Goal: Task Accomplishment & Management: Complete application form

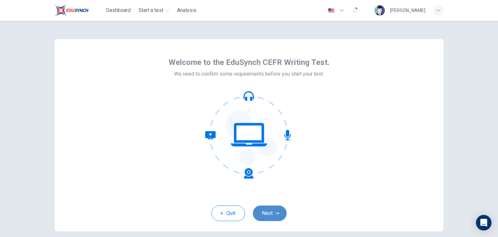
click at [272, 205] on button "Next" at bounding box center [270, 213] width 34 height 16
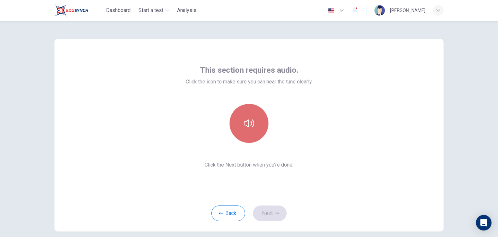
click at [250, 136] on button "button" at bounding box center [249, 123] width 39 height 39
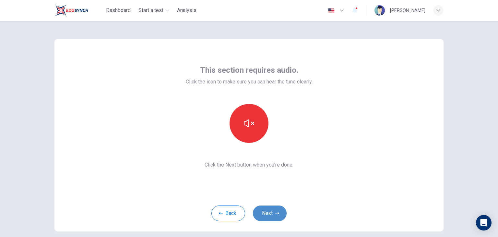
click at [261, 212] on button "Next" at bounding box center [270, 213] width 34 height 16
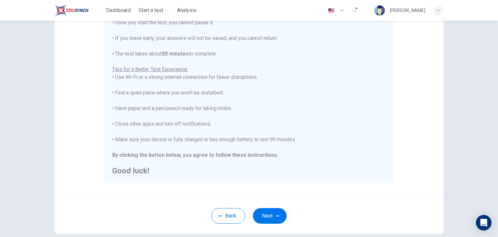
scroll to position [124, 0]
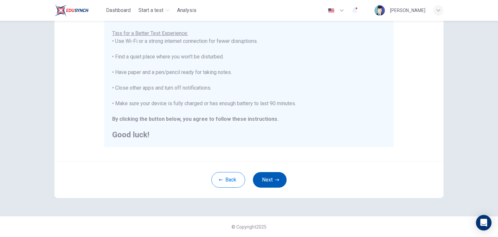
click at [278, 175] on button "Next" at bounding box center [270, 180] width 34 height 16
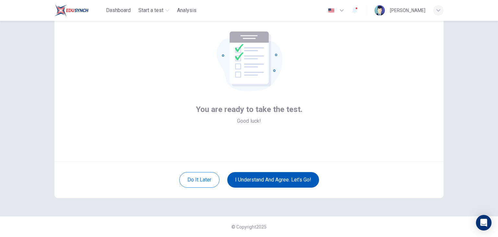
scroll to position [33, 0]
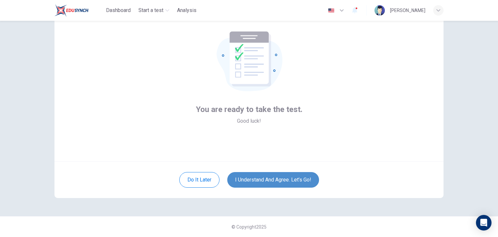
click at [277, 179] on button "I understand and agree. Let’s go!" at bounding box center [273, 180] width 92 height 16
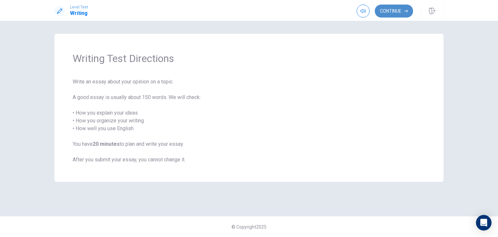
click at [402, 8] on button "Continue" at bounding box center [394, 11] width 38 height 13
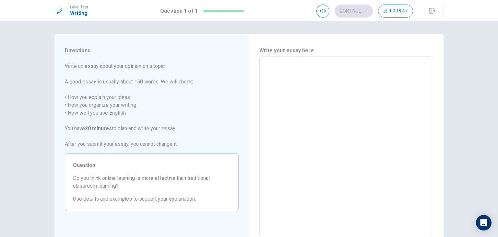
click at [312, 82] on textarea at bounding box center [346, 146] width 165 height 169
type textarea "a"
type textarea "x"
type textarea "al"
type textarea "x"
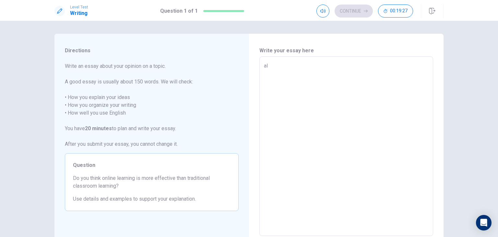
type textarea "all"
type textarea "x"
type textarea "all"
type textarea "x"
type textarea "all t"
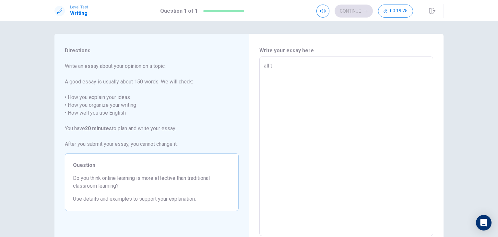
type textarea "x"
type textarea "all to"
type textarea "x"
type textarea "all to"
type textarea "x"
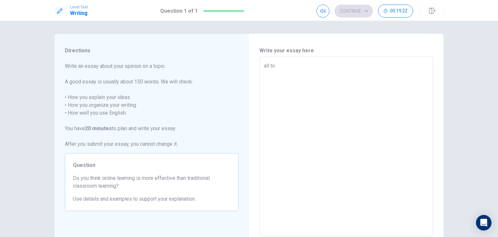
type textarea "all to a"
type textarea "x"
type textarea "all to an"
type textarea "x"
type textarea "all to ans"
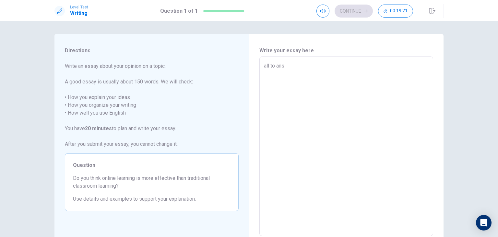
type textarea "x"
type textarea "all to anse"
type textarea "x"
type textarea "all to anser"
type textarea "x"
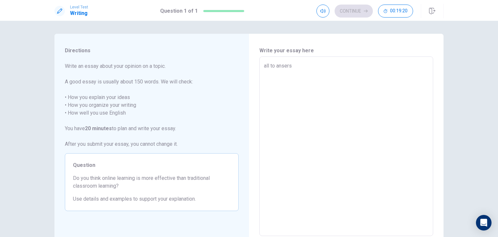
type textarea "all to ansersz"
type textarea "x"
type textarea "all to ansers"
type textarea "x"
type textarea "all to anser"
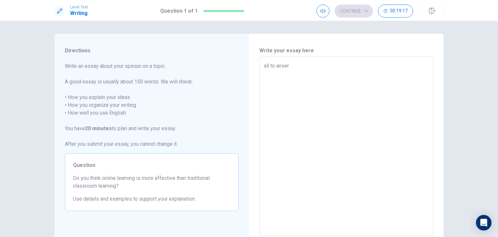
type textarea "x"
type textarea "all to ansers"
type textarea "x"
type textarea "all to ansers"
type textarea "x"
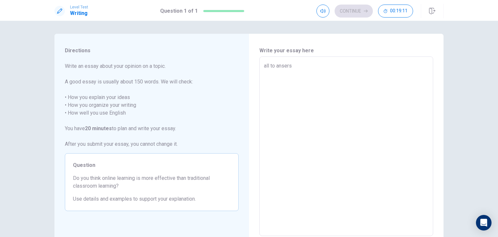
type textarea "all to ansers c"
type textarea "x"
type textarea "all to ansers ca"
type textarea "x"
type textarea "all to ansers can"
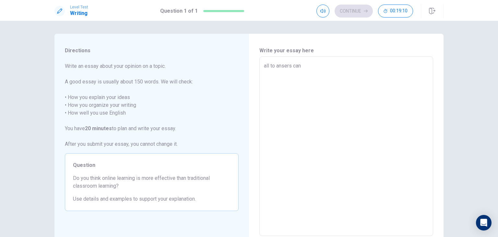
type textarea "x"
type textarea "all to ansers can"
type textarea "x"
type textarea "all to ansers can b"
type textarea "x"
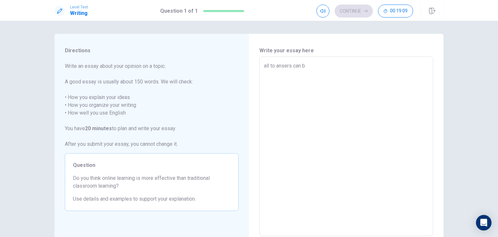
type textarea "all to ansers can be"
type textarea "x"
type textarea "all to ansers can be"
type textarea "x"
type textarea "all to ansers can be c"
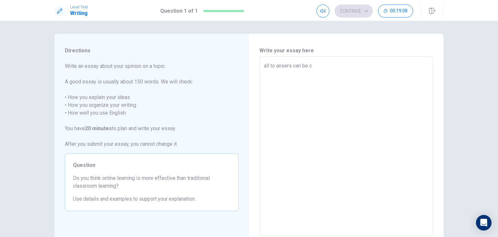
type textarea "x"
type textarea "all to ansers can be co"
type textarea "x"
type textarea "all to ansers can be cor"
type textarea "x"
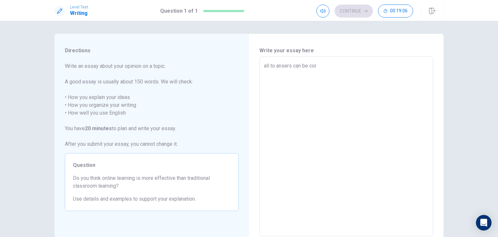
type textarea "all to ansers can be core"
type textarea "x"
type textarea "all to ansers can be corec"
type textarea "x"
type textarea "all to ansers can be corect"
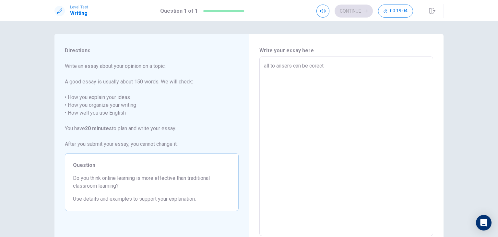
type textarea "x"
type textarea "all to ansers can be corect"
click at [274, 67] on textarea "all to ansers can be corect" at bounding box center [346, 146] width 165 height 169
click at [330, 67] on textarea "all to ansers can be corect" at bounding box center [346, 146] width 165 height 169
click at [273, 67] on textarea "all to ansers can be corect" at bounding box center [346, 146] width 165 height 169
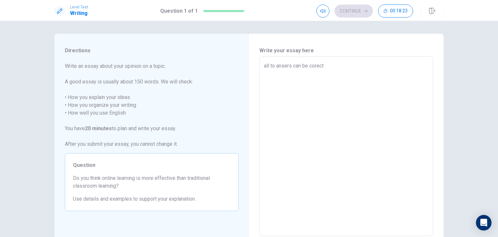
type textarea "x"
type textarea "all tou ansers can be corect"
click at [338, 65] on textarea "all tou ansers can be corect" at bounding box center [346, 146] width 165 height 169
type textarea "x"
type textarea "all tou ansers can be corect f"
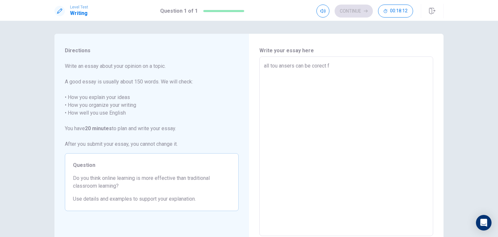
type textarea "x"
type textarea "all tou ansers can be corect fo"
type textarea "x"
type textarea "all tou ansers can be corect for"
type textarea "x"
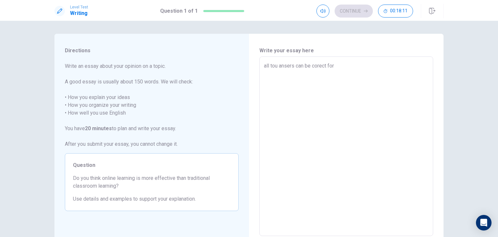
type textarea "all tou ansers can be corect for"
type textarea "x"
type textarea "all tou ansers can be corect for m"
type textarea "x"
type textarea "all tou ansers can be corect for me"
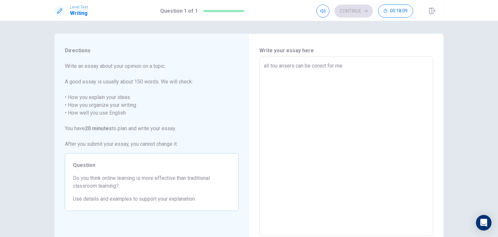
type textarea "x"
type textarea "all tou ansers can be corect for me"
type textarea "x"
type textarea "all tou ansers can be corect for me a"
type textarea "x"
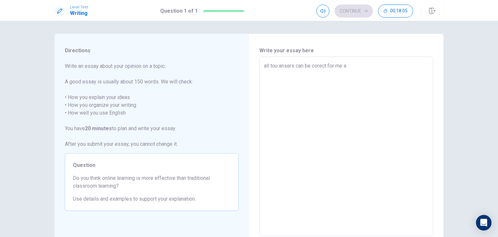
type textarea "all tou ansers can be corect for me an"
type textarea "x"
type textarea "all tou ansers can be corect for me ans"
type textarea "x"
type textarea "all tou ansers can be corect for me anse"
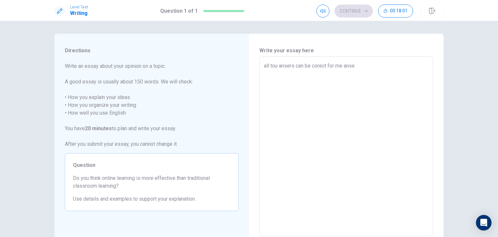
type textarea "x"
type textarea "all tou ansers can be corect for me anser"
type textarea "x"
type textarea "all tou ansers can be corect for me anser"
type textarea "x"
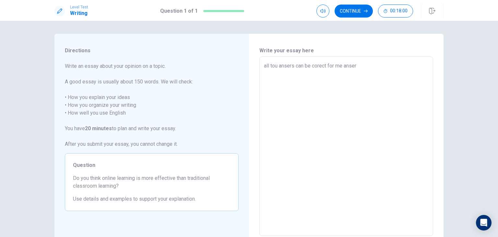
type textarea "all tou ansers can be corect for me anser i"
type textarea "x"
type textarea "all tou ansers can be corect for me anser is"
type textarea "x"
type textarea "all tou ansers can be corect for me anser is"
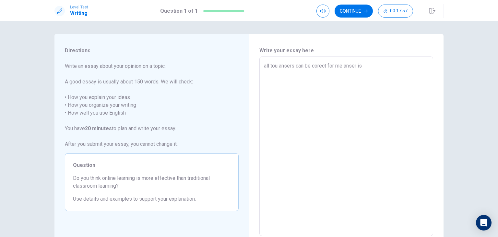
type textarea "x"
type textarea "all tou ansers can be corect for me anser is l"
type textarea "x"
type textarea "all tou ansers can be corect for me anser is le"
type textarea "x"
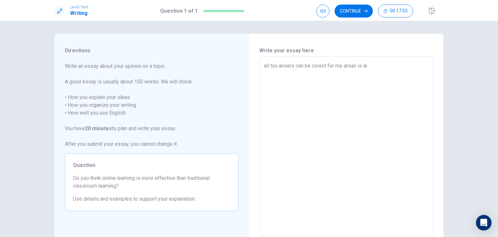
type textarea "all tou ansers can be corect for me anser is lea"
type textarea "x"
type textarea "all tou ansers can be corect for me anser is lear"
type textarea "x"
type textarea "all tou ansers can be corect for me anser is learn"
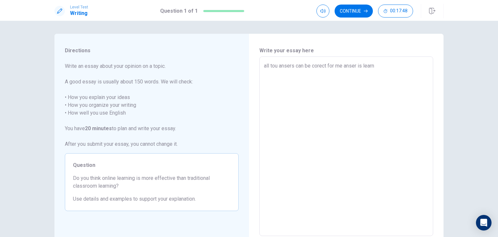
type textarea "x"
type textarea "all tou ansers can be corect for me anser is learni"
type textarea "x"
type textarea "all tou ansers can be corect for me anser is learnin"
type textarea "x"
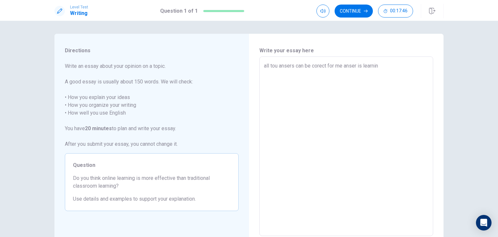
type textarea "all tou ansers can be corect for me anser is learning"
type textarea "x"
type textarea "all tou ansers can be corect for me anser is learning"
type textarea "x"
type textarea "all tou ansers can be corect for me anser is learning a"
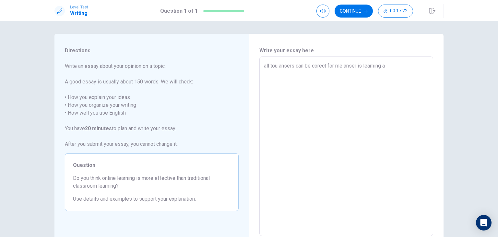
type textarea "x"
type textarea "all tou ansers can be corect for me anser is learning at"
type textarea "x"
type textarea "all tou ansers can be corect for me anser is learning at"
type textarea "x"
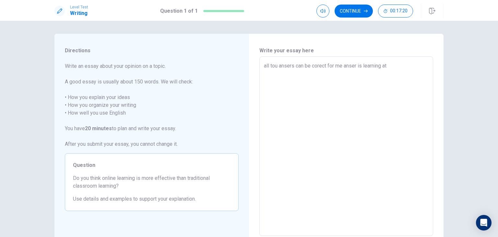
type textarea "all tou ansers can be corect for me anser is learning at t"
type textarea "x"
type textarea "all tou ansers can be corect for me anser is learning at th"
type textarea "x"
type textarea "all tou ansers can be corect for me anser is learning at the"
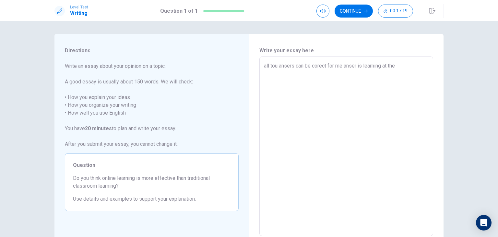
type textarea "x"
type textarea "all tou ansers can be corect for me anser is learning at the"
type textarea "x"
type textarea "all tou ansers can be corect for me anser is learning at the c"
type textarea "x"
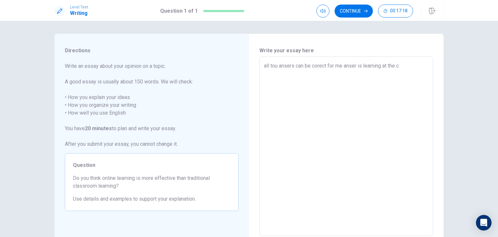
type textarea "all tou ansers can be corect for me anser is learning at the cl"
type textarea "x"
type textarea "all tou ansers can be corect for me anser is learning at the clq"
type textarea "x"
type textarea "all tou ansers can be corect for me anser is learning at the cl"
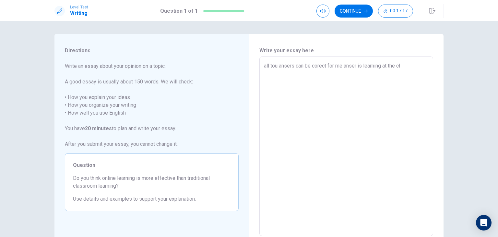
type textarea "x"
type textarea "all tou ansers can be corect for me anser is learning at the cla"
type textarea "x"
type textarea "all tou ansers can be corect for me anser is learning at the clas"
type textarea "x"
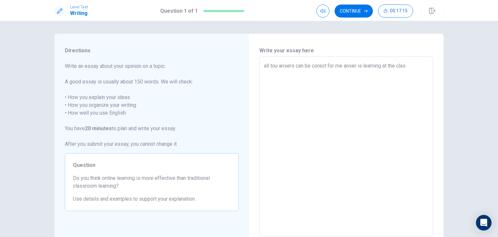
type textarea "all tou ansers can be corect for me anser is learning at the clasr"
type textarea "x"
type textarea "all tou ansers can be corect for me anser is learning at the clasru"
type textarea "x"
type textarea "all tou ansers can be corect for me anser is learning at the clasrum"
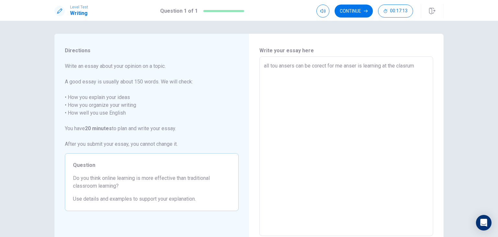
type textarea "x"
type textarea "all tou ansers can be corect for me anser is learning at the clasrum"
type textarea "x"
type textarea "all tou ansers can be corect for me anser is learning at the clasrum"
type textarea "x"
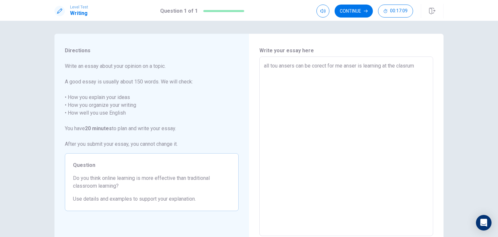
type textarea "all tou ansers can be corect for me anser is learning at the clasru"
type textarea "x"
type textarea "all tou ansers can be corect for me anser is learning at the clasr"
type textarea "x"
type textarea "all tou ansers can be corect for me anser is learning at the clas"
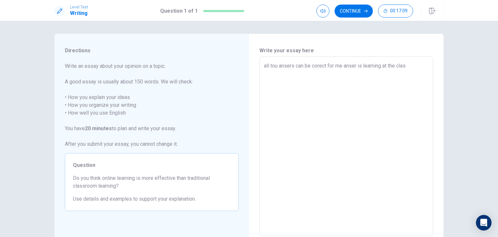
type textarea "x"
type textarea "all tou ansers can be corect for me anser is learning at the class"
type textarea "x"
type textarea "all tou ansers can be corect for me anser is learning at the classr"
type textarea "x"
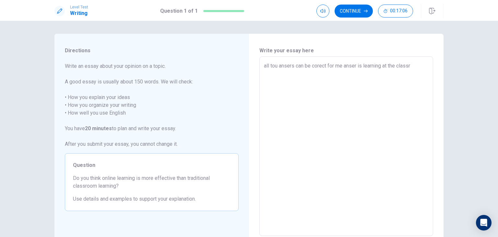
type textarea "all tou ansers can be corect for me anser is learning at the classru"
type textarea "x"
type textarea "all tou ansers can be corect for me anser is learning at the classrum"
type textarea "x"
type textarea "all tou ansers can be corect for me anser is learning at the classrum"
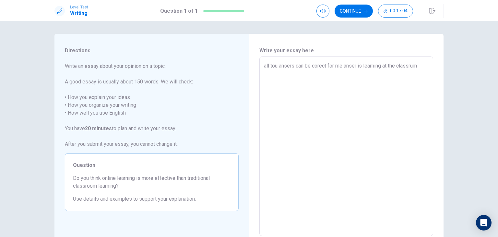
type textarea "x"
type textarea "all tou ansers can be corect for me anser is learning at the classrum"
type textarea "x"
type textarea "all tou ansers can be corect for me anser is learning at the classru"
type textarea "x"
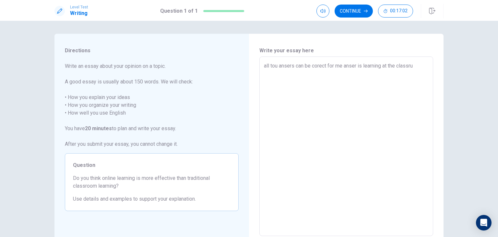
type textarea "all tou ansers can be corect for me anser is learning at the classr"
type textarea "x"
type textarea "all tou ansers can be corect for me anser is learning at the classro"
type textarea "x"
type textarea "all tou ansers can be corect for me anser is learning at the classroo"
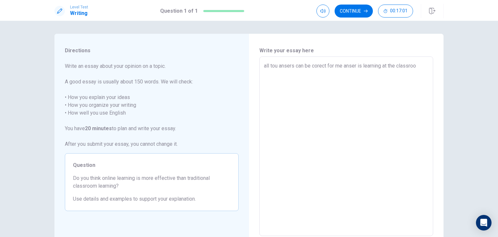
type textarea "x"
type textarea "all tou ansers can be corect for me anser is learning at the classroom"
type textarea "x"
type textarea "all tou ansers can be corect for me anser is learning at the classroom"
type textarea "x"
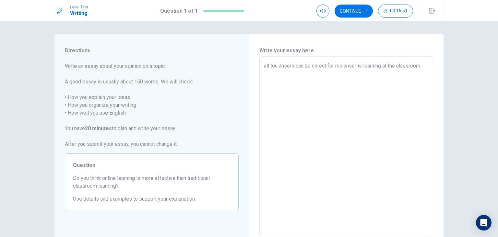
type textarea "all tou ansers can be corect for me anser is learning at the classroom b"
type textarea "x"
type textarea "all tou ansers can be corect for me anser is learning at the classroom be"
type textarea "x"
type textarea "all tou ansers can be corect for me anser is learning at the classroom bec"
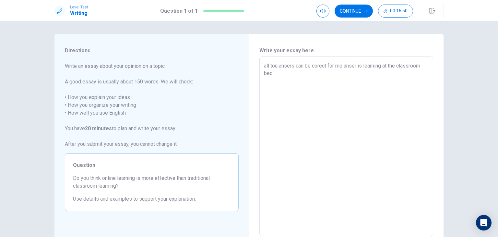
type textarea "x"
type textarea "all tou ansers can be corect for me anser is learning at the classroom beca"
type textarea "x"
type textarea "all tou ansers can be corect for me anser is learning at the classroom becau"
type textarea "x"
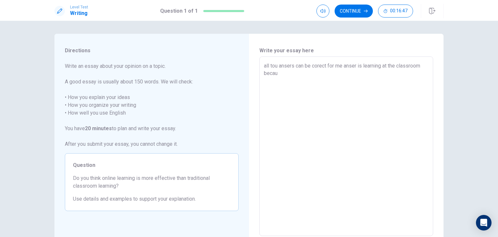
type textarea "all tou ansers can be corect for me anser is learning at the classroom becaus"
type textarea "x"
type textarea "all tou ansers can be corect for me anser is learning at the classroom because"
type textarea "x"
type textarea "all tou ansers can be corect for me anser is learning at the classroom because"
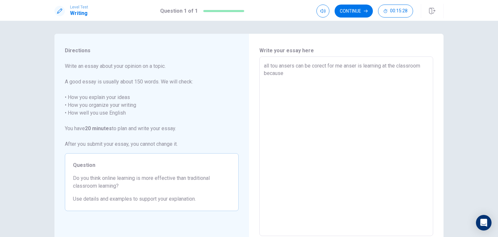
type textarea "x"
type textarea "all tou ansers can be corect for me anser is learning at the classroom because i"
type textarea "x"
type textarea "all tou ansers can be corect for me anser is learning at the classroom because …"
type textarea "x"
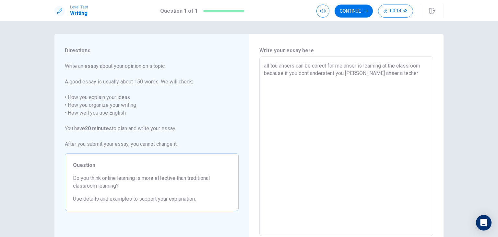
click at [346, 73] on textarea "all tou ansers can be corect for me anser is learning at the classroom because …" at bounding box center [346, 146] width 165 height 169
click at [395, 71] on textarea "all tou ansers can be corect for me anser is learning at the classroom because …" at bounding box center [346, 146] width 165 height 169
click at [366, 73] on textarea "all tou ansers can be corect for me anser is learning at the classroom because …" at bounding box center [346, 146] width 165 height 169
click at [359, 73] on textarea "all tou ansers can be corect for me anser is learning at the classroom because …" at bounding box center [346, 146] width 165 height 169
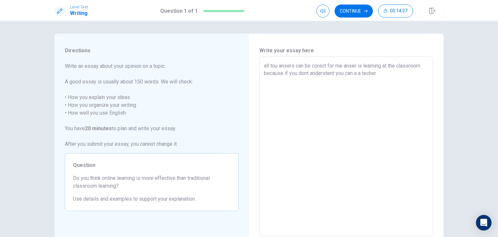
click at [355, 73] on textarea "all tou ansers can be corect for me anser is learning at the classroom because …" at bounding box center [346, 146] width 165 height 169
click at [388, 75] on textarea "all tou ansers can be corect for me anser is learning at the classroom because …" at bounding box center [346, 146] width 165 height 169
click at [296, 86] on textarea "all tou ansers can be corect for me anser is learning at the classroom because …" at bounding box center [346, 146] width 165 height 169
click at [267, 80] on textarea "all tou ansers can be corect for me anser is learning at the classroom because …" at bounding box center [346, 146] width 165 height 169
click at [291, 85] on textarea "all tou ansers can be corect for me anser is learning at the classroom because …" at bounding box center [346, 146] width 165 height 169
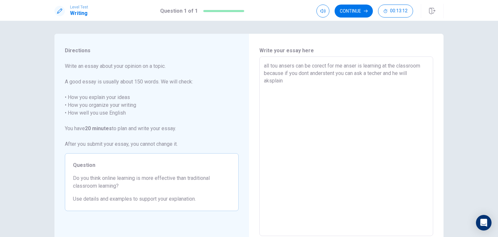
click at [267, 80] on textarea "all tou ansers can be corect for me anser is learning at the classroom because …" at bounding box center [346, 146] width 165 height 169
click at [289, 83] on textarea "all tou ansers can be corect for me anser is learning at the classroom because …" at bounding box center [346, 146] width 165 height 169
click at [364, 73] on textarea "all tou ansers can be corect for me anser is learning at the classroom because …" at bounding box center [346, 146] width 165 height 169
click at [366, 72] on textarea "all tou ansers can be corect for me anser is learning at the classroom because …" at bounding box center [346, 146] width 165 height 169
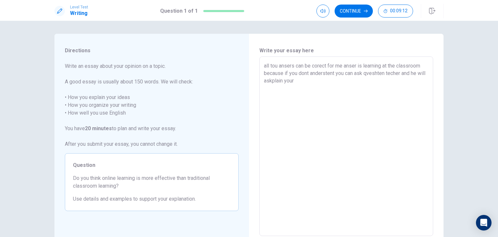
click at [289, 80] on textarea "all tou ansers can be corect for me anser is learning at the classroom because …" at bounding box center [346, 146] width 165 height 169
click at [290, 80] on textarea "all tou ansers can be corect for me anser is learning at the classroom because …" at bounding box center [346, 146] width 165 height 169
click at [368, 72] on textarea "all tou ansers can be corect for me anser is learning at the classroom because …" at bounding box center [346, 146] width 165 height 169
click at [385, 74] on textarea "all tou ansers can be corect for me anser is learning at the classroom because …" at bounding box center [346, 146] width 165 height 169
drag, startPoint x: 385, startPoint y: 74, endPoint x: 362, endPoint y: 74, distance: 22.7
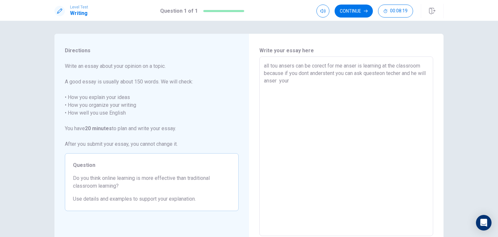
click at [362, 74] on textarea "all tou ansers can be corect for me anser is learning at the classroom because …" at bounding box center [346, 146] width 165 height 169
click at [303, 82] on textarea "all tou ansers can be corect for me anser is learning at the classroom because …" at bounding box center [346, 146] width 165 height 169
click at [302, 81] on textarea "all tou ansers can be corect for me anser is learning at the classroom because …" at bounding box center [346, 146] width 165 height 169
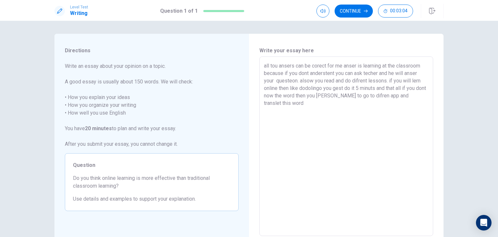
click at [296, 83] on textarea "all tou ansers can be corect for me anser is learning at the classroom because …" at bounding box center [346, 146] width 165 height 169
click at [313, 80] on textarea "all tou ansers can be corect for me anser is learning at the classroom because …" at bounding box center [346, 146] width 165 height 169
click at [324, 80] on textarea "all tou ansers can be corect for me anser is learning at the classroom because …" at bounding box center [346, 146] width 165 height 169
click at [327, 81] on textarea "all tou ansers can be corect for me anser is learning at the classroom because …" at bounding box center [346, 146] width 165 height 169
click at [303, 101] on textarea "all tou ansers can be corect for me anser is learning at the classroom because …" at bounding box center [346, 146] width 165 height 169
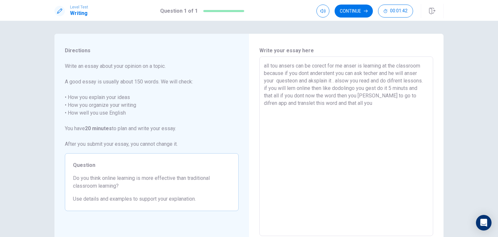
click at [302, 104] on textarea "all tou ansers can be corect for me anser is learning at the classroom because …" at bounding box center [346, 146] width 165 height 169
click at [302, 102] on textarea "all tou ansers can be corect for me anser is learning at the classroom because …" at bounding box center [346, 146] width 165 height 169
click at [307, 102] on textarea "all tou ansers can be corect for me anser is learning at the classroom because …" at bounding box center [346, 146] width 165 height 169
click at [341, 105] on textarea "all tou ansers can be corect for me anser is learning at the classroom because …" at bounding box center [346, 146] width 165 height 169
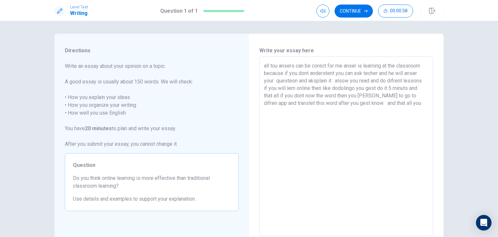
click at [350, 102] on textarea "all tou ansers can be corect for me anser is learning at the classroom because …" at bounding box center [346, 146] width 165 height 169
click at [327, 103] on textarea "all tou ansers can be corect for me anser is learning at the classroom because …" at bounding box center [346, 146] width 165 height 169
click at [386, 104] on textarea "all tou ansers can be corect for me anser is learning at the classroom because …" at bounding box center [346, 146] width 165 height 169
click at [346, 102] on textarea "all tou ansers can be corect for me anser is learning at the classroom because …" at bounding box center [346, 146] width 165 height 169
click at [404, 103] on textarea "all tou ansers can be corect for me anser is learning at the classroom because …" at bounding box center [346, 146] width 165 height 169
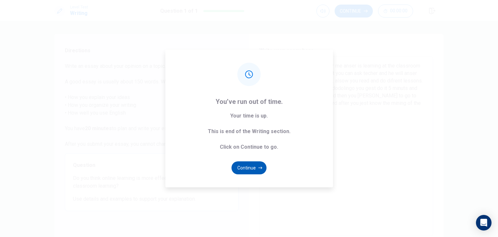
click at [245, 169] on button "Continue" at bounding box center [248, 167] width 35 height 13
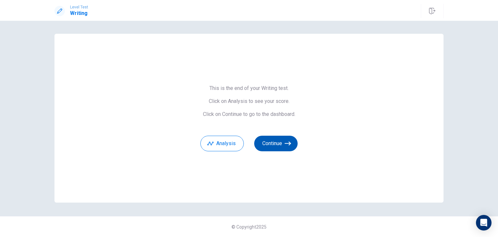
click at [272, 142] on button "Continue" at bounding box center [275, 143] width 43 height 16
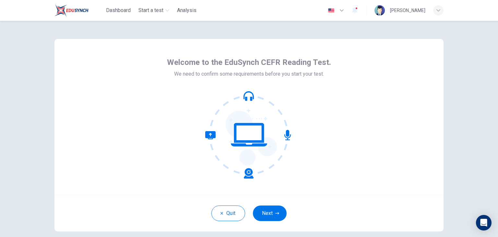
drag, startPoint x: 228, startPoint y: 209, endPoint x: 209, endPoint y: 217, distance: 20.5
click at [209, 217] on div "Quit Next" at bounding box center [248, 212] width 389 height 37
click at [219, 216] on button "Quit" at bounding box center [228, 213] width 34 height 16
click at [266, 213] on button "Next" at bounding box center [270, 213] width 34 height 16
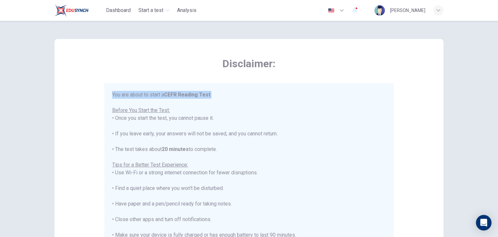
drag, startPoint x: 494, startPoint y: 58, endPoint x: 495, endPoint y: 74, distance: 16.3
click at [495, 74] on div "Disclaimer: You are about to start a CEFR Reading Test . Before You Start the T…" at bounding box center [249, 129] width 498 height 216
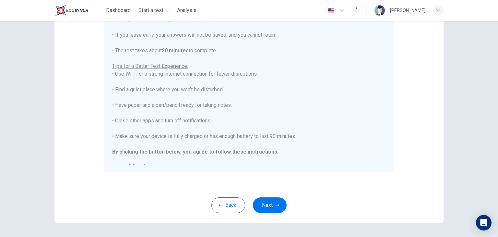
scroll to position [92, 0]
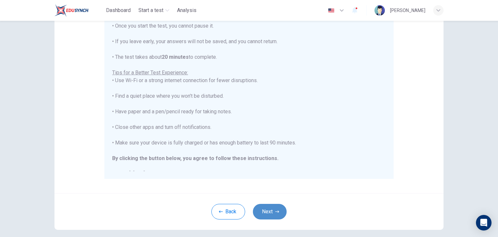
click at [271, 209] on button "Next" at bounding box center [270, 212] width 34 height 16
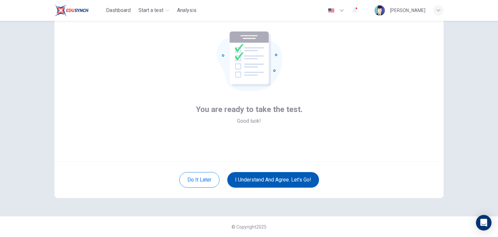
scroll to position [33, 0]
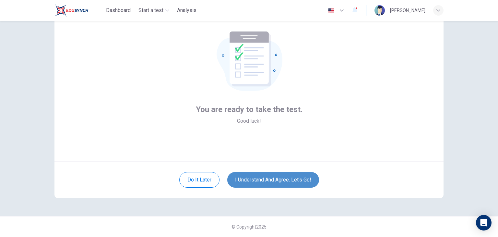
click at [277, 181] on button "I understand and agree. Let’s go!" at bounding box center [273, 180] width 92 height 16
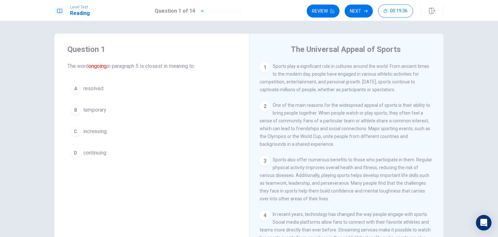
click at [385, 89] on span "Sports play a significant role in cultures around the world. From ancient times…" at bounding box center [345, 78] width 170 height 29
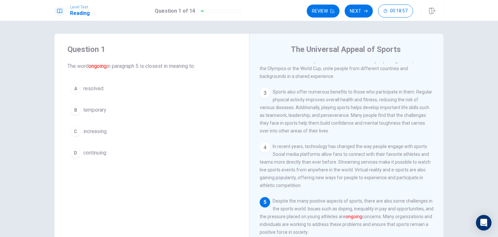
scroll to position [117, 0]
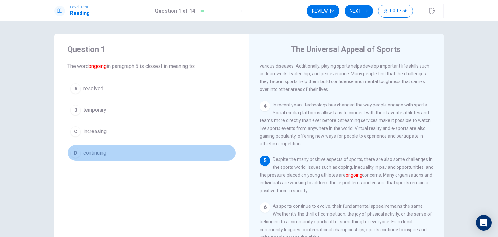
click at [77, 150] on div "D" at bounding box center [75, 152] width 10 height 10
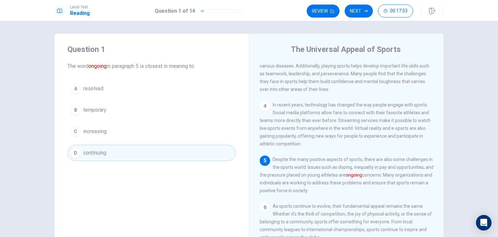
click at [377, 22] on div "Question 1 The word ongoing in paragraph 5 is closest in meaning to: A resolved…" at bounding box center [249, 129] width 498 height 216
click at [362, 6] on button "Next" at bounding box center [359, 11] width 28 height 13
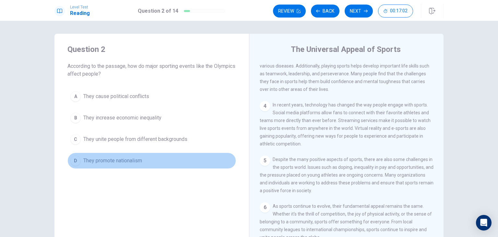
click at [74, 159] on div "D" at bounding box center [75, 160] width 10 height 10
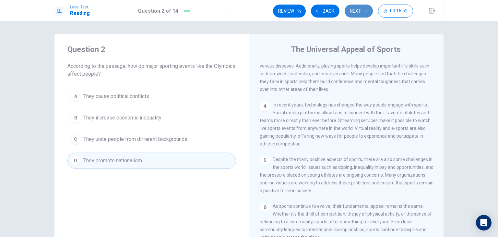
click at [363, 11] on button "Next" at bounding box center [359, 11] width 28 height 13
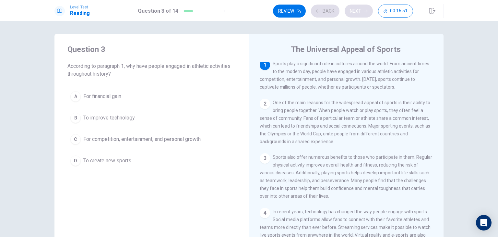
scroll to position [0, 0]
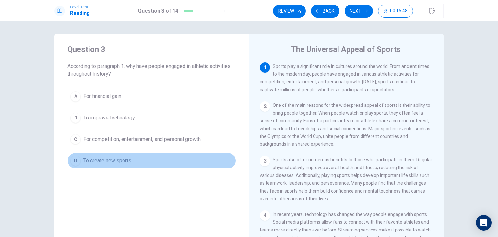
click at [109, 158] on span "To create new sports" at bounding box center [107, 161] width 48 height 8
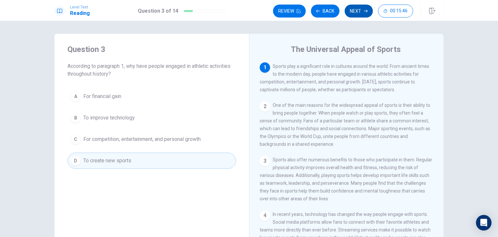
click at [360, 10] on button "Next" at bounding box center [359, 11] width 28 height 13
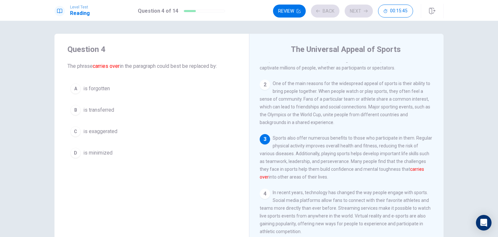
scroll to position [22, 0]
click at [273, 144] on div "3 Sports also offer numerous benefits to those who participate in them. Regular…" at bounding box center [347, 156] width 174 height 47
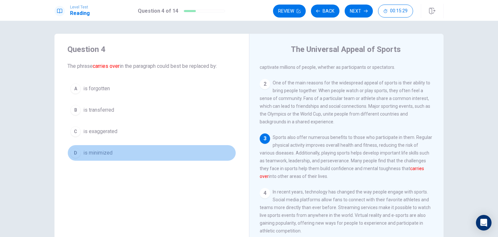
click at [86, 152] on span "is minimized" at bounding box center [97, 153] width 29 height 8
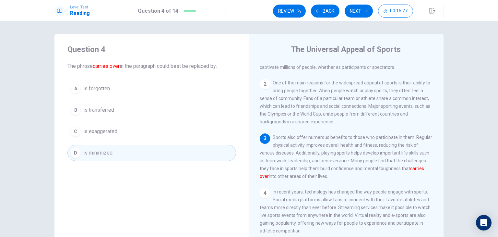
click at [155, 128] on button "C is exaggerated" at bounding box center [151, 131] width 169 height 16
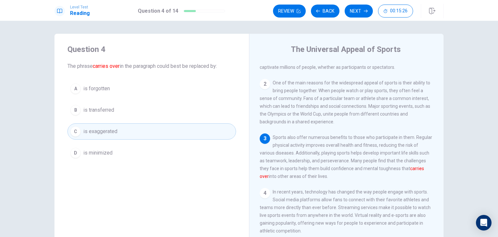
click at [158, 147] on button "D is minimized" at bounding box center [151, 153] width 169 height 16
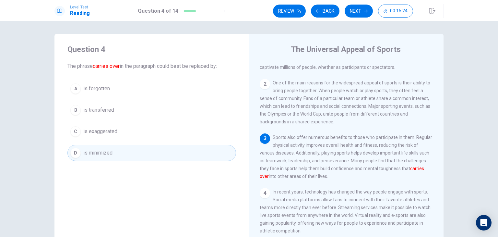
click at [136, 98] on div "A is forgotten B is transferred C is exaggerated D is minimized" at bounding box center [151, 120] width 169 height 80
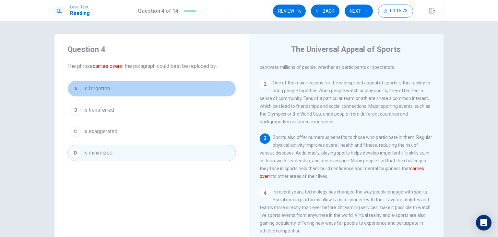
click at [134, 96] on button "A is forgotten" at bounding box center [151, 88] width 169 height 16
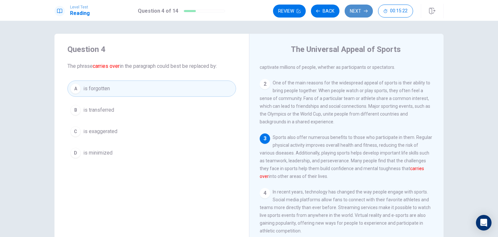
click at [363, 12] on button "Next" at bounding box center [359, 11] width 28 height 13
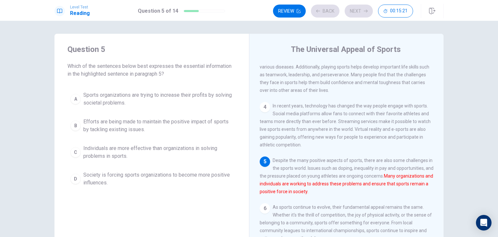
scroll to position [117, 0]
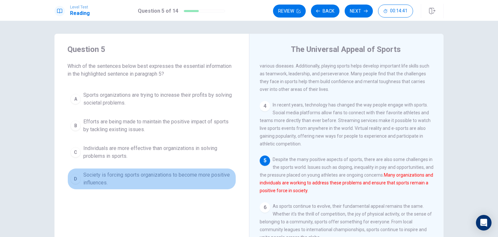
click at [81, 180] on button "D Society is forcing sports organizations to become more positive influences." at bounding box center [151, 178] width 169 height 21
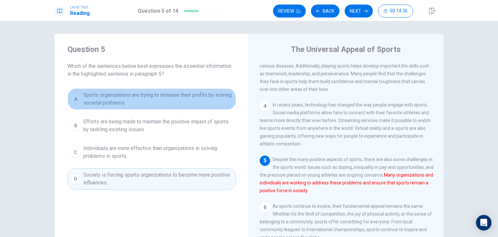
click at [116, 99] on span "Sports organizations are trying to increase their profits by solving societal p…" at bounding box center [158, 99] width 150 height 16
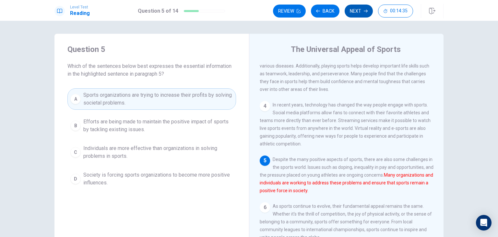
click at [350, 15] on button "Next" at bounding box center [359, 11] width 28 height 13
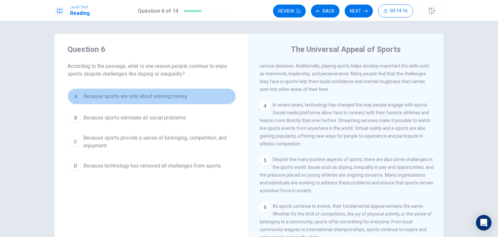
click at [128, 101] on button "A Because sports are only about winning money." at bounding box center [151, 96] width 169 height 16
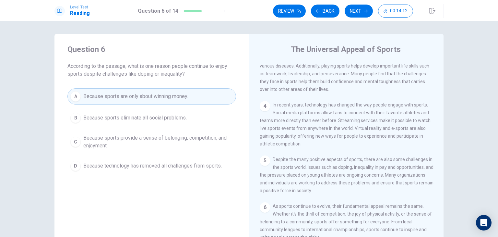
drag, startPoint x: 149, startPoint y: 95, endPoint x: 121, endPoint y: 115, distance: 35.0
click at [121, 115] on div "A Because sports are only about winning money. B Because sports eliminate all s…" at bounding box center [151, 131] width 169 height 86
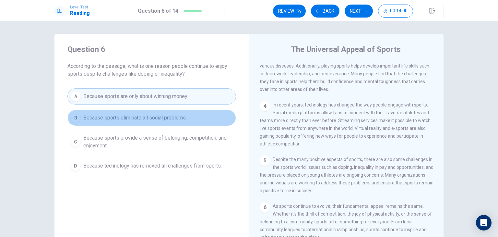
click at [170, 118] on span "Because sports eliminate all social problems." at bounding box center [134, 118] width 103 height 8
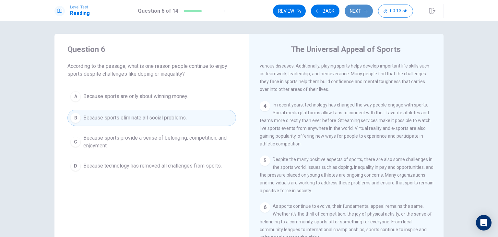
click at [353, 15] on button "Next" at bounding box center [359, 11] width 28 height 13
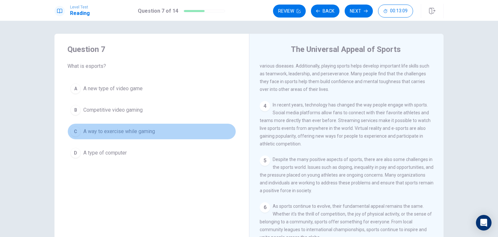
click at [100, 132] on span "A way to exercise while gaming" at bounding box center [119, 131] width 72 height 8
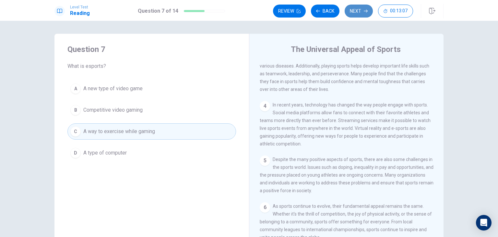
click at [359, 12] on button "Next" at bounding box center [359, 11] width 28 height 13
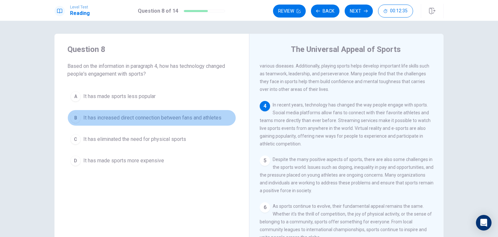
click at [206, 117] on span "It has increased direct connection between fans and athletes" at bounding box center [152, 118] width 138 height 8
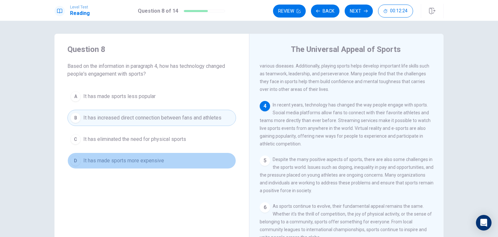
click at [110, 160] on span "It has made sports more expensive" at bounding box center [123, 161] width 81 height 8
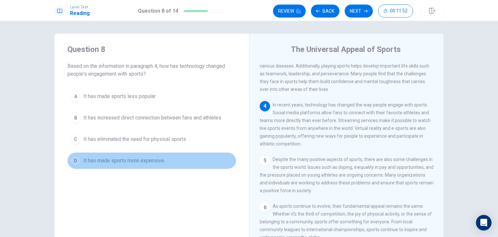
click at [84, 161] on span "It has made sports more expensive" at bounding box center [123, 161] width 81 height 8
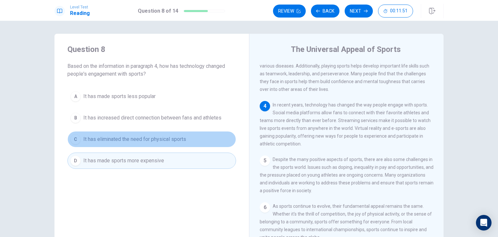
click at [92, 136] on span "It has eliminated the need for physical sports" at bounding box center [134, 139] width 103 height 8
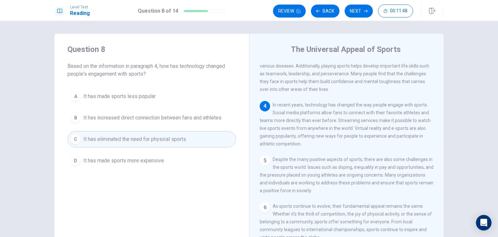
click at [120, 118] on span "It has increased direct connection between fans and athletes" at bounding box center [152, 118] width 138 height 8
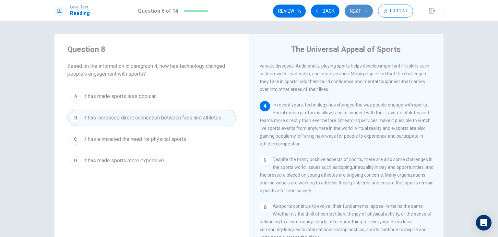
click at [353, 9] on button "Next" at bounding box center [359, 11] width 28 height 13
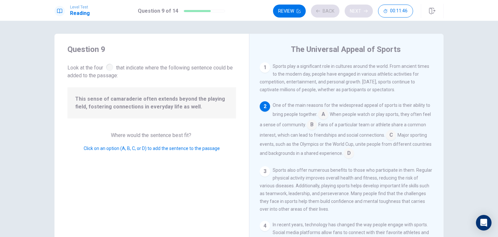
scroll to position [40, 0]
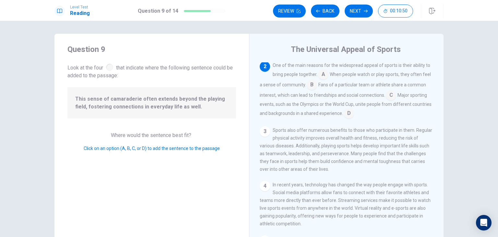
click at [317, 86] on input at bounding box center [312, 85] width 10 height 10
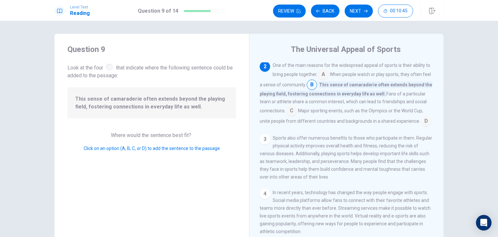
click at [317, 85] on input at bounding box center [312, 85] width 10 height 10
click at [317, 86] on input at bounding box center [312, 85] width 10 height 10
click at [352, 11] on button "Next" at bounding box center [359, 11] width 28 height 13
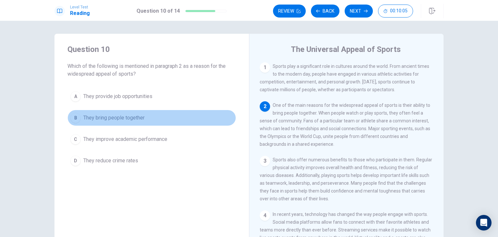
click at [79, 114] on button "B They bring people together" at bounding box center [151, 118] width 169 height 16
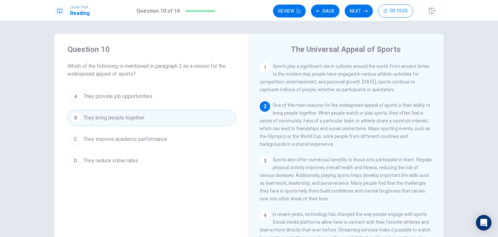
click at [268, 140] on span "One of the main reasons for the widespread appeal of sports is their ability to…" at bounding box center [345, 124] width 171 height 44
click at [353, 8] on button "Next" at bounding box center [359, 11] width 28 height 13
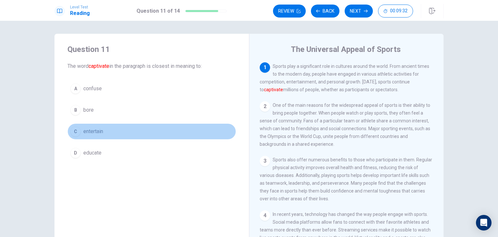
click at [99, 137] on button "C entertain" at bounding box center [151, 131] width 169 height 16
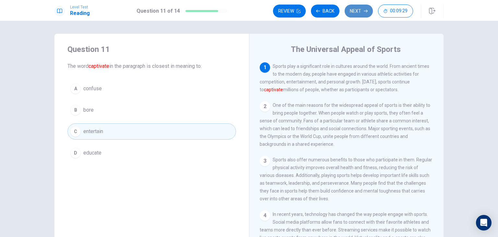
click at [355, 11] on button "Next" at bounding box center [359, 11] width 28 height 13
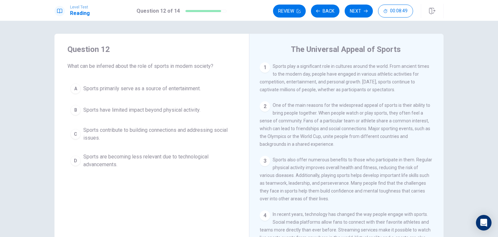
click at [122, 161] on span "Sports are becoming less relevant due to technological advancements." at bounding box center [158, 161] width 150 height 16
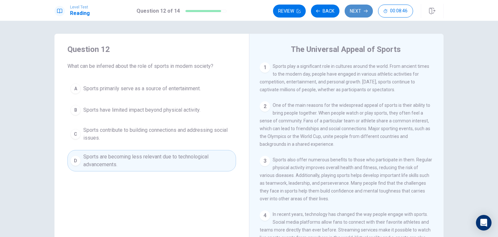
click at [353, 11] on button "Next" at bounding box center [359, 11] width 28 height 13
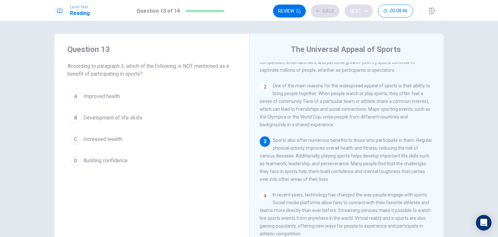
scroll to position [22, 0]
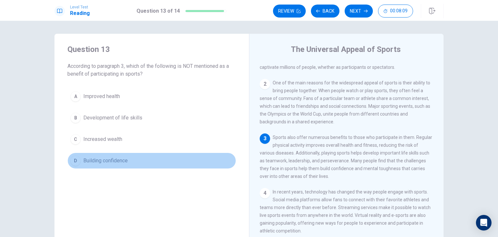
click at [76, 159] on div "D" at bounding box center [75, 160] width 10 height 10
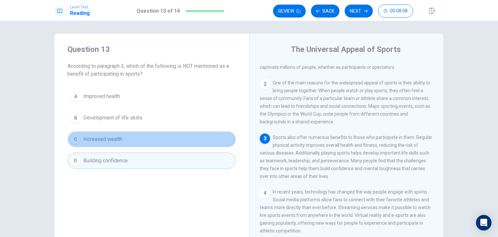
click at [85, 145] on button "C Increased wealth" at bounding box center [151, 139] width 169 height 16
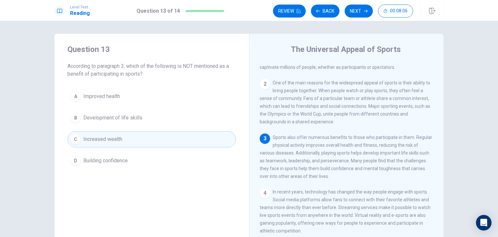
click at [99, 117] on span "Development of life skills" at bounding box center [112, 118] width 59 height 8
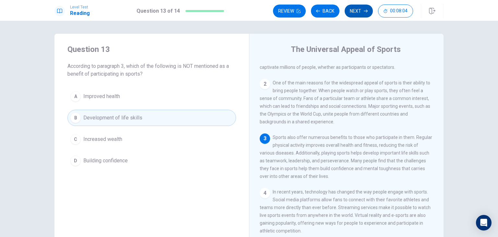
click at [350, 12] on button "Next" at bounding box center [359, 11] width 28 height 13
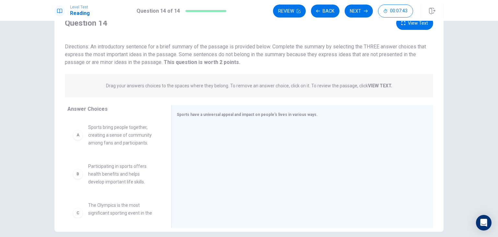
scroll to position [27, 0]
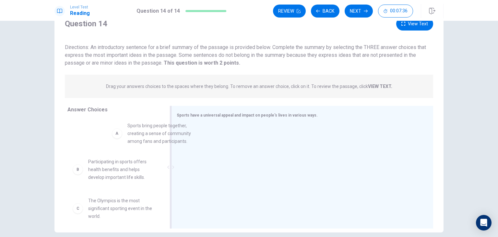
drag, startPoint x: 143, startPoint y: 139, endPoint x: 194, endPoint y: 135, distance: 51.3
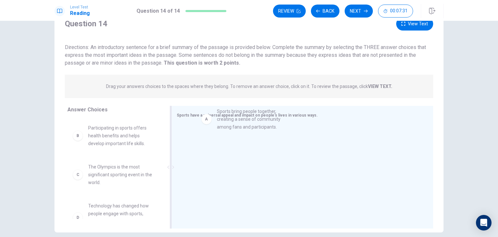
drag, startPoint x: 91, startPoint y: 131, endPoint x: 224, endPoint y: 122, distance: 132.9
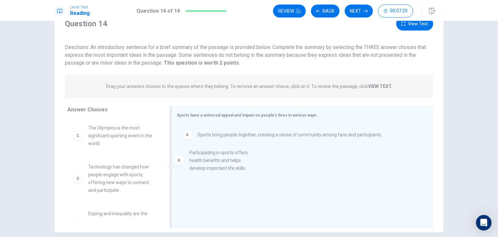
drag, startPoint x: 112, startPoint y: 132, endPoint x: 224, endPoint y: 159, distance: 115.8
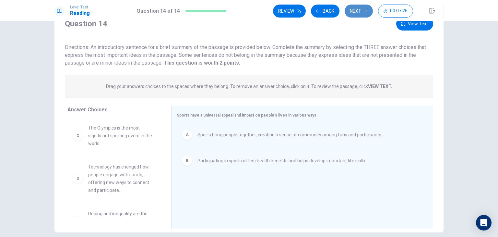
click at [358, 13] on button "Next" at bounding box center [359, 11] width 28 height 13
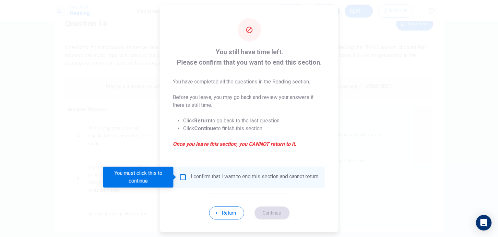
click at [189, 180] on div "I confirm that I want to end this section and cannot return." at bounding box center [249, 177] width 140 height 8
click at [184, 177] on input "You must click this to continue" at bounding box center [183, 177] width 8 height 8
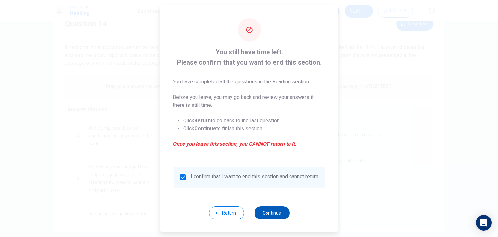
click at [265, 219] on button "Continue" at bounding box center [271, 212] width 35 height 13
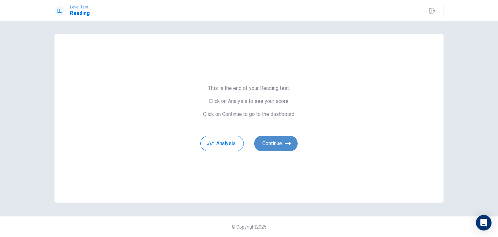
click at [285, 151] on button "Continue" at bounding box center [275, 143] width 43 height 16
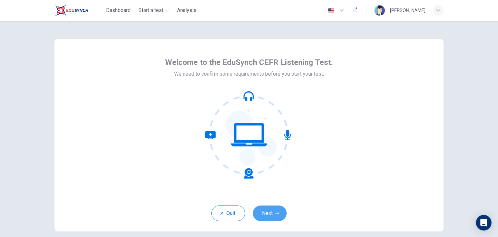
click at [258, 217] on button "Next" at bounding box center [270, 213] width 34 height 16
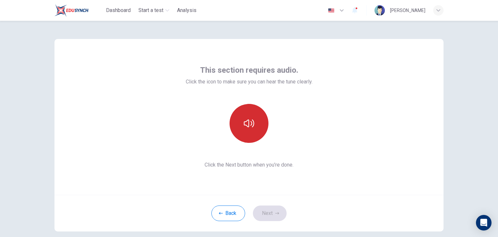
click at [258, 123] on button "button" at bounding box center [249, 123] width 39 height 39
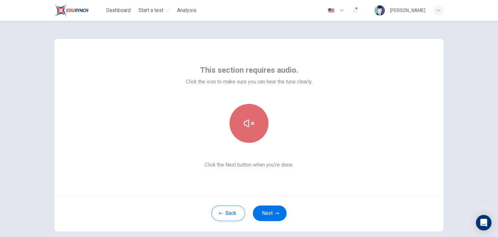
click at [258, 125] on button "button" at bounding box center [249, 123] width 39 height 39
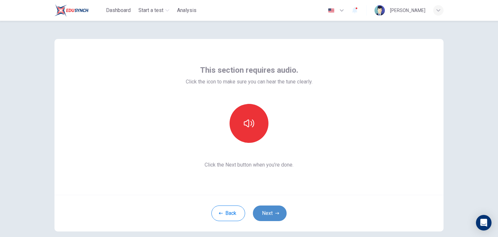
click at [270, 214] on button "Next" at bounding box center [270, 213] width 34 height 16
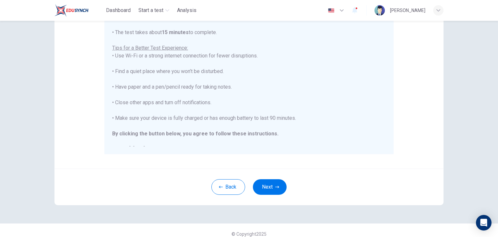
scroll to position [124, 0]
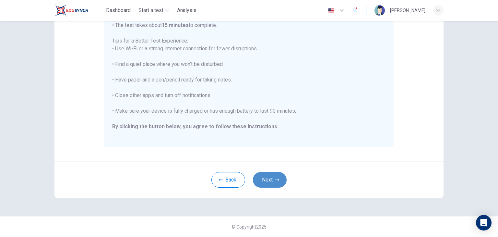
click at [266, 182] on button "Next" at bounding box center [270, 180] width 34 height 16
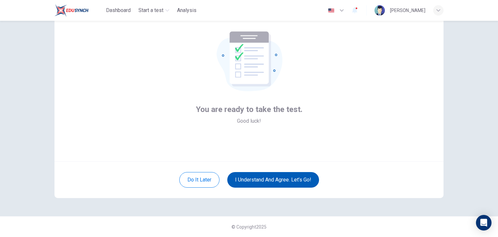
scroll to position [33, 0]
click at [265, 179] on button "I understand and agree. Let’s go!" at bounding box center [273, 180] width 92 height 16
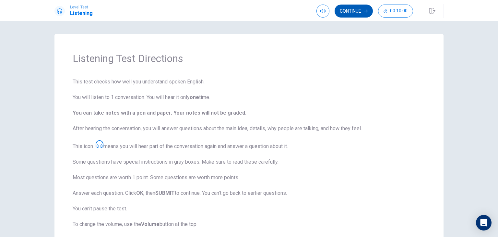
click at [353, 12] on button "Continue" at bounding box center [354, 11] width 38 height 13
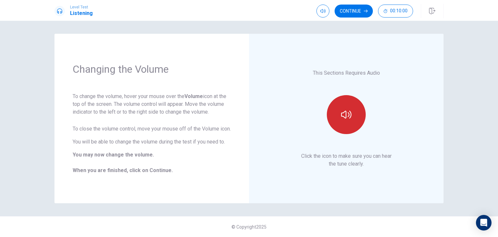
click at [336, 107] on button "button" at bounding box center [346, 114] width 39 height 39
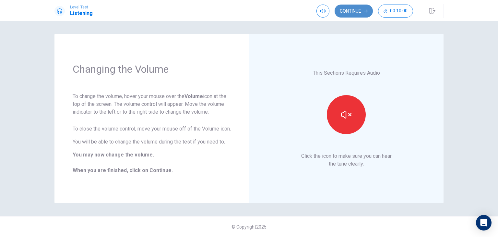
click at [353, 6] on button "Continue" at bounding box center [354, 11] width 38 height 13
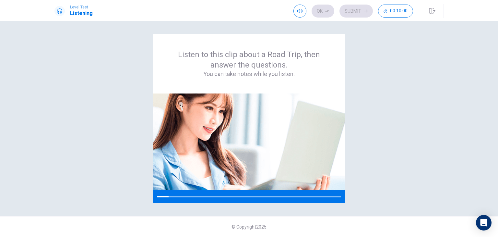
click at [357, 16] on div "Ok Submit 00:10:00" at bounding box center [353, 11] width 120 height 13
click at [346, 197] on div "Listen to this clip about a Road Trip, then answer the questions. You can take …" at bounding box center [248, 118] width 389 height 169
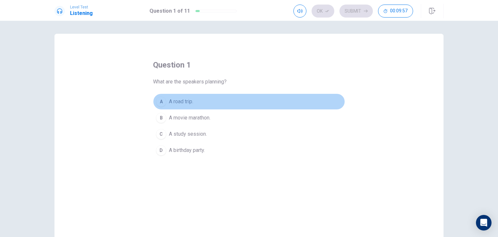
click at [173, 101] on span "A road trip." at bounding box center [181, 102] width 24 height 8
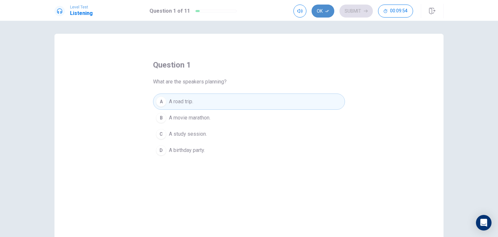
click at [325, 12] on icon "button" at bounding box center [327, 11] width 4 height 4
click at [353, 16] on button "Submit" at bounding box center [355, 11] width 33 height 13
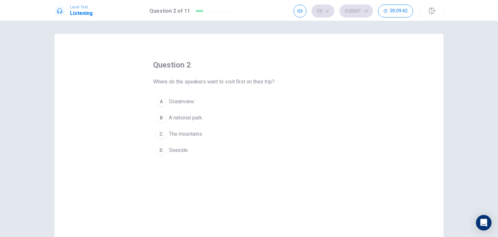
click at [177, 150] on span "Seaside." at bounding box center [179, 150] width 20 height 8
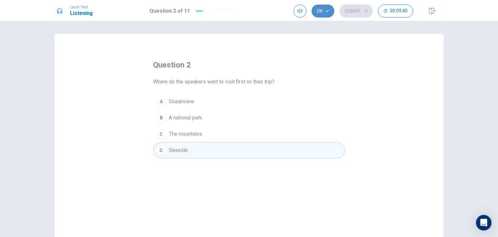
click at [328, 14] on button "Ok" at bounding box center [323, 11] width 23 height 13
click at [345, 13] on button "Submit" at bounding box center [355, 11] width 33 height 13
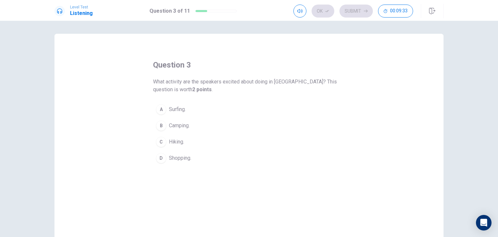
click at [179, 122] on span "Camping." at bounding box center [179, 126] width 21 height 8
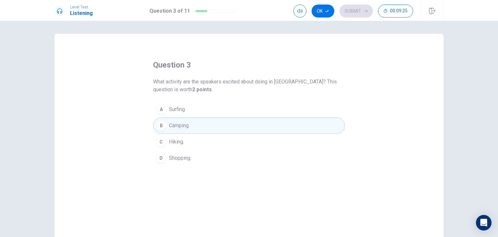
click at [190, 107] on button "A Surfing." at bounding box center [249, 109] width 192 height 16
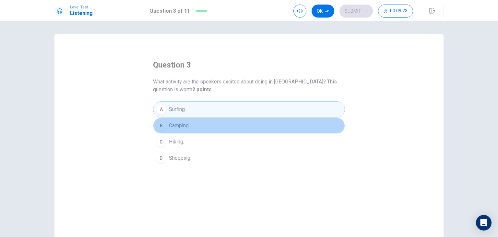
click at [188, 125] on span "Camping." at bounding box center [179, 126] width 21 height 8
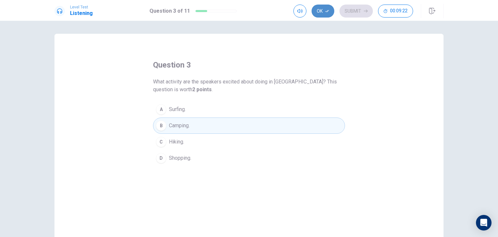
click at [326, 11] on icon "button" at bounding box center [327, 11] width 4 height 4
click at [351, 8] on button "Submit" at bounding box center [355, 11] width 33 height 13
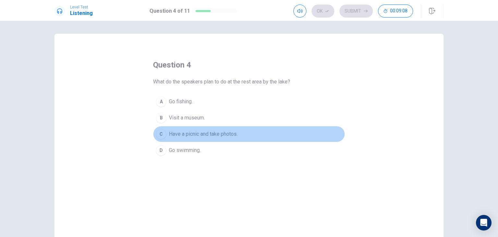
click at [184, 137] on span "Have a picnic and take photos." at bounding box center [203, 134] width 69 height 8
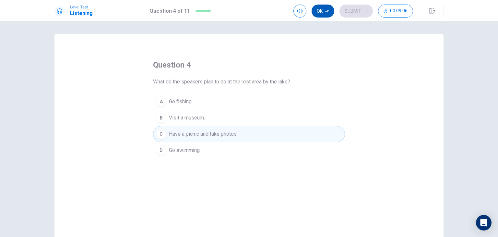
click at [326, 8] on button "Ok" at bounding box center [323, 11] width 23 height 13
click at [344, 9] on button "Submit" at bounding box center [355, 11] width 33 height 13
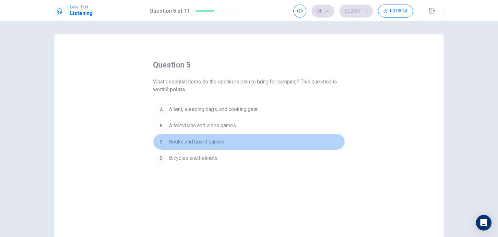
click at [180, 144] on span "Books and board games." at bounding box center [197, 142] width 56 height 8
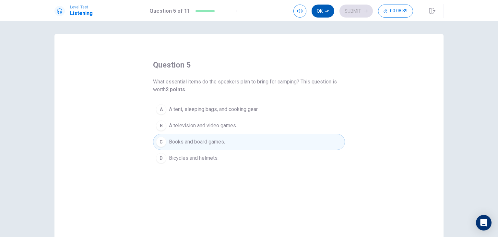
click at [328, 10] on icon "button" at bounding box center [327, 11] width 4 height 4
click at [348, 10] on button "Submit" at bounding box center [355, 11] width 33 height 13
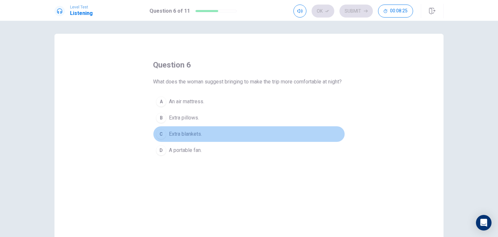
click at [174, 138] on span "Extra blankets." at bounding box center [185, 134] width 33 height 8
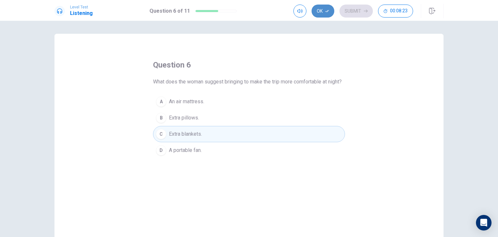
click at [326, 12] on icon "button" at bounding box center [327, 11] width 4 height 4
click at [340, 12] on button "Submit" at bounding box center [355, 11] width 33 height 13
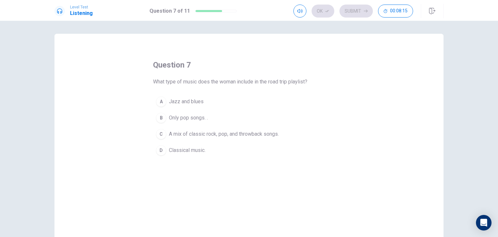
click at [174, 135] on span "A mix of classic rock, pop, and throwback songs." at bounding box center [224, 134] width 110 height 8
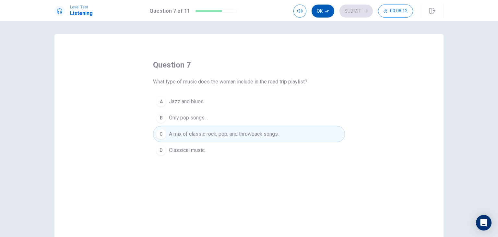
click at [325, 8] on button "Ok" at bounding box center [323, 11] width 23 height 13
click at [351, 9] on button "Submit" at bounding box center [355, 11] width 33 height 13
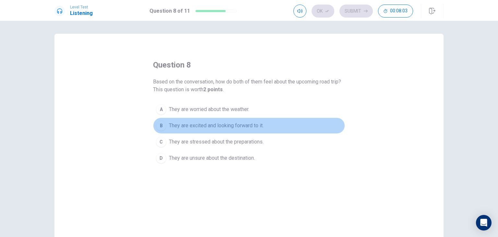
click at [209, 127] on span "They are excited and looking forward to it." at bounding box center [216, 126] width 95 height 8
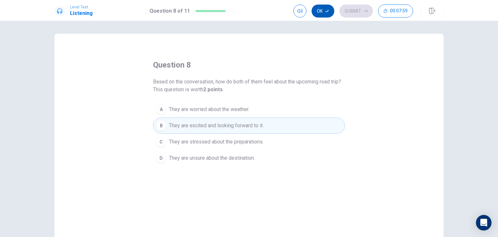
click at [320, 11] on button "Ok" at bounding box center [323, 11] width 23 height 13
click at [346, 15] on button "Submit" at bounding box center [355, 11] width 33 height 13
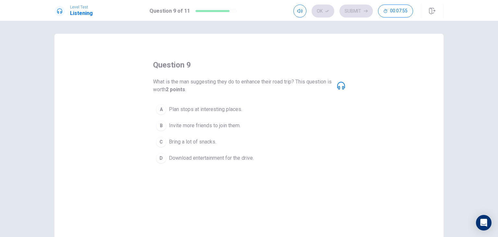
click at [178, 162] on button "D Download entertainment for the drive." at bounding box center [249, 158] width 192 height 16
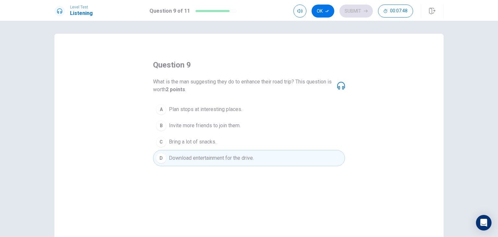
click at [197, 142] on span "Bring a lot of snacks." at bounding box center [192, 142] width 47 height 8
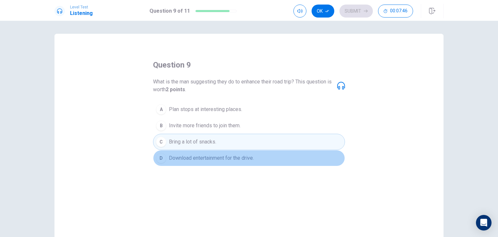
click at [181, 158] on span "Download entertainment for the drive." at bounding box center [211, 158] width 85 height 8
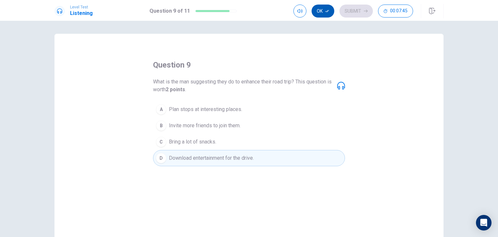
click at [324, 6] on button "Ok" at bounding box center [323, 11] width 23 height 13
click at [351, 9] on button "Submit" at bounding box center [355, 11] width 33 height 13
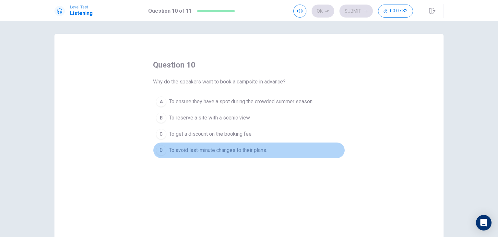
click at [175, 152] on span "To avoid last-minute changes to their plans." at bounding box center [218, 150] width 98 height 8
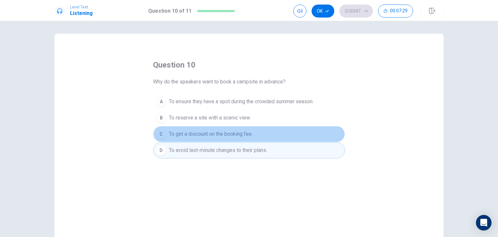
click at [218, 135] on span "To get a discount on the booking fee." at bounding box center [211, 134] width 84 height 8
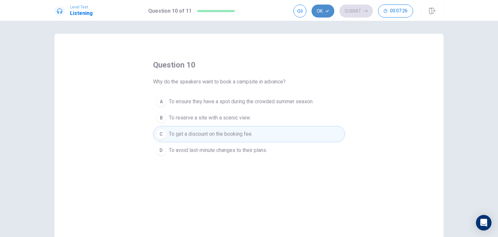
click at [321, 14] on button "Ok" at bounding box center [323, 11] width 23 height 13
click at [348, 11] on button "Submit" at bounding box center [355, 11] width 33 height 13
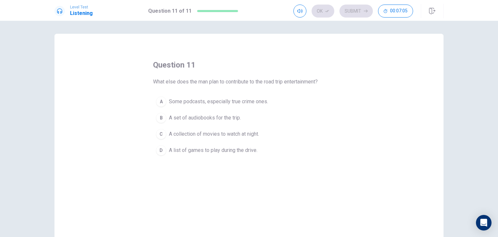
click at [187, 152] on span "A list of games to play during the drive." at bounding box center [213, 150] width 88 height 8
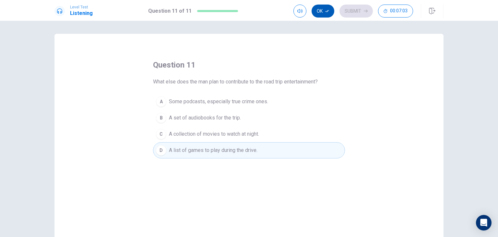
click at [328, 7] on button "Ok" at bounding box center [323, 11] width 23 height 13
click at [350, 11] on button "Submit" at bounding box center [355, 11] width 33 height 13
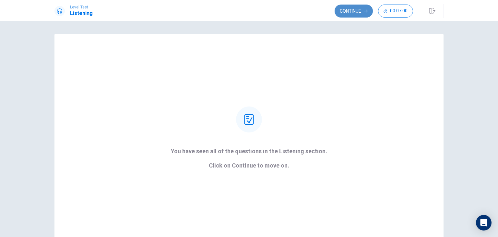
click at [348, 10] on button "Continue" at bounding box center [354, 11] width 38 height 13
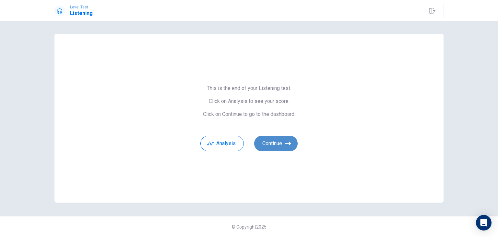
click at [268, 142] on button "Continue" at bounding box center [275, 143] width 43 height 16
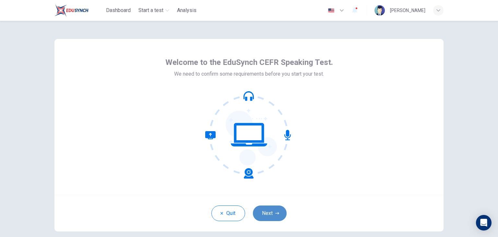
click at [275, 213] on icon "button" at bounding box center [277, 213] width 4 height 4
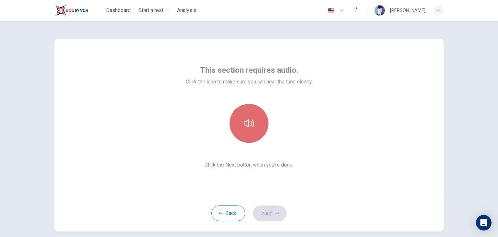
click at [250, 136] on button "button" at bounding box center [249, 123] width 39 height 39
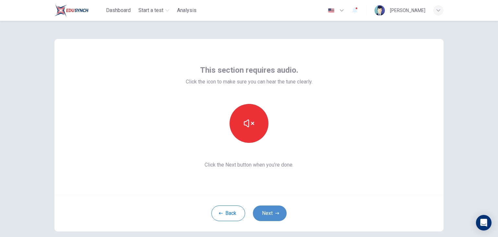
click at [272, 216] on button "Next" at bounding box center [270, 213] width 34 height 16
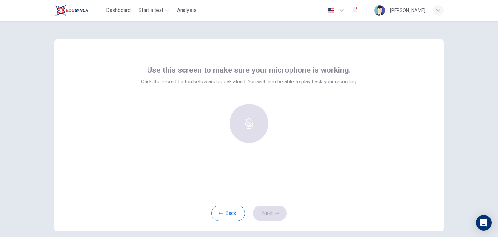
click at [171, 150] on div "Use this screen to make sure your microphone is working. Click the record butto…" at bounding box center [248, 117] width 389 height 156
click at [459, 98] on div "Use this screen to make sure your microphone is working. Click the record butto…" at bounding box center [249, 129] width 498 height 216
click at [259, 130] on div at bounding box center [249, 123] width 70 height 39
click at [242, 126] on h6 "Record" at bounding box center [249, 129] width 15 height 8
click at [241, 122] on div "Stop" at bounding box center [249, 123] width 39 height 39
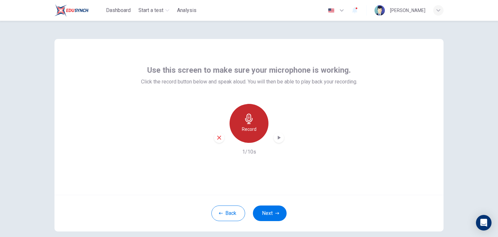
click at [230, 127] on div "Record" at bounding box center [249, 123] width 39 height 39
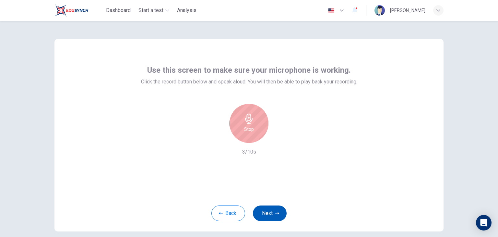
click at [266, 214] on button "Next" at bounding box center [270, 213] width 34 height 16
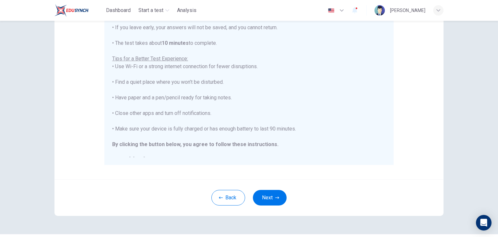
scroll to position [104, 0]
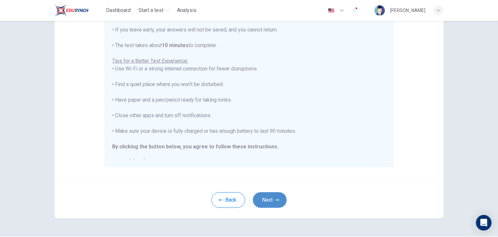
click at [279, 199] on button "Next" at bounding box center [270, 200] width 34 height 16
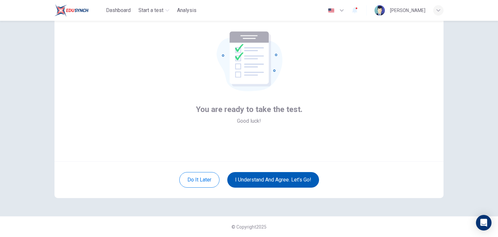
scroll to position [33, 0]
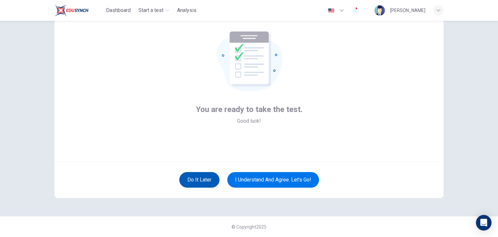
click at [182, 176] on button "Do it later" at bounding box center [199, 180] width 40 height 16
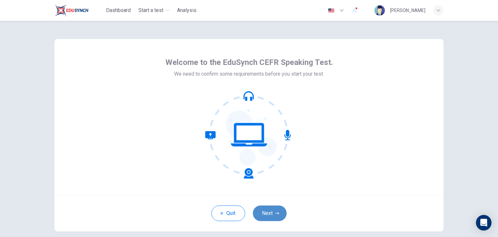
click at [263, 209] on button "Next" at bounding box center [270, 213] width 34 height 16
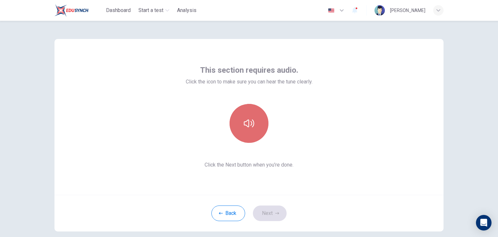
click at [250, 139] on button "button" at bounding box center [249, 123] width 39 height 39
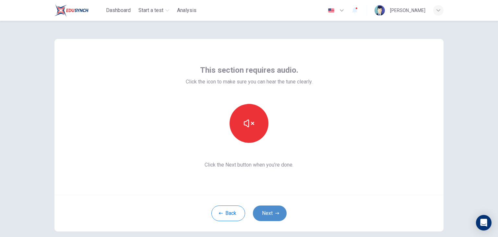
click at [267, 212] on button "Next" at bounding box center [270, 213] width 34 height 16
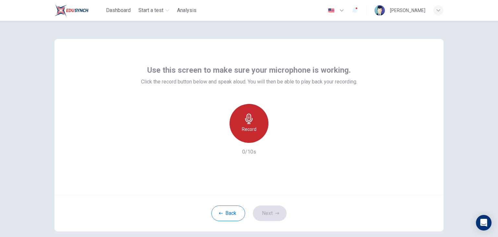
click at [245, 132] on h6 "Record" at bounding box center [249, 129] width 15 height 8
click at [237, 131] on div "Stop" at bounding box center [249, 123] width 39 height 39
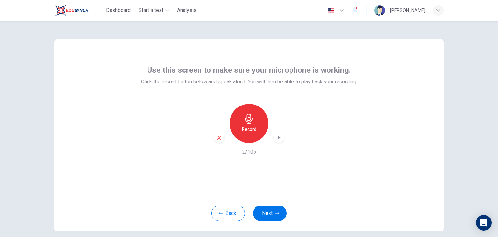
click at [278, 137] on icon "button" at bounding box center [279, 137] width 3 height 4
click at [242, 127] on h6 "Record" at bounding box center [249, 129] width 15 height 8
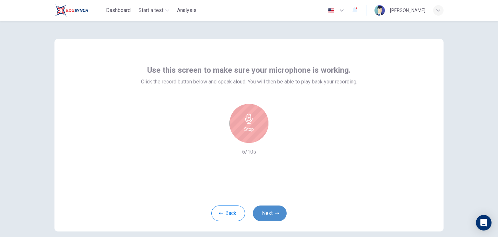
click at [265, 214] on button "Next" at bounding box center [270, 213] width 34 height 16
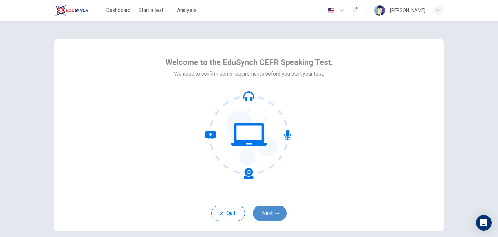
click at [272, 212] on button "Next" at bounding box center [270, 213] width 34 height 16
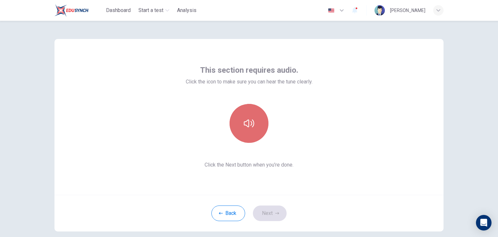
click at [257, 129] on button "button" at bounding box center [249, 123] width 39 height 39
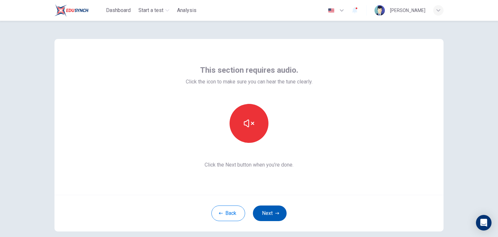
click at [266, 218] on button "Next" at bounding box center [270, 213] width 34 height 16
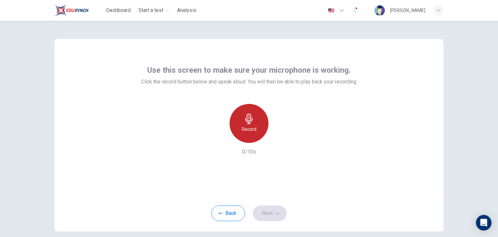
click at [254, 137] on div "Record" at bounding box center [249, 123] width 39 height 39
click at [254, 113] on div "Stop" at bounding box center [249, 123] width 39 height 39
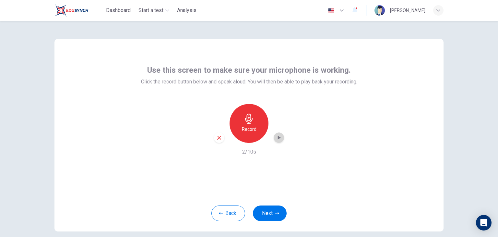
click at [276, 135] on icon "button" at bounding box center [279, 137] width 6 height 6
click at [231, 131] on div "Record" at bounding box center [249, 123] width 39 height 39
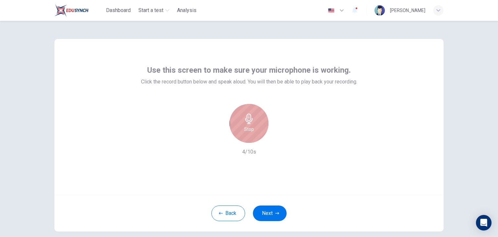
click at [241, 129] on div "Stop" at bounding box center [249, 123] width 39 height 39
click at [279, 137] on icon "button" at bounding box center [279, 137] width 3 height 4
click at [258, 133] on div "Record" at bounding box center [249, 123] width 39 height 39
click at [258, 133] on div "Stop" at bounding box center [249, 123] width 39 height 39
click at [274, 136] on div "button" at bounding box center [279, 137] width 10 height 10
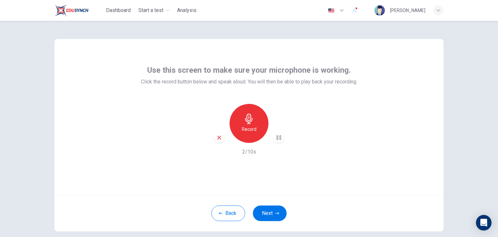
click at [274, 136] on div "button" at bounding box center [279, 137] width 10 height 10
click at [225, 212] on button "Back" at bounding box center [228, 213] width 34 height 16
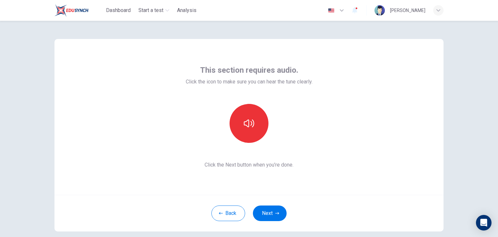
click at [39, 59] on div "This section requires audio. Click the icon to make sure you can hear the tune …" at bounding box center [249, 129] width 498 height 216
click at [220, 218] on button "Back" at bounding box center [228, 213] width 34 height 16
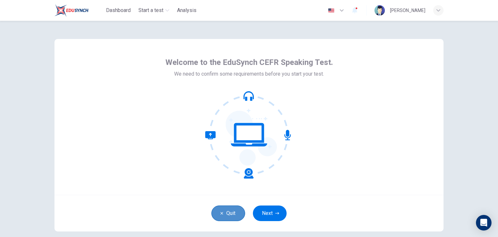
click at [221, 218] on button "Quit" at bounding box center [228, 213] width 34 height 16
click at [259, 212] on button "Next" at bounding box center [270, 213] width 34 height 16
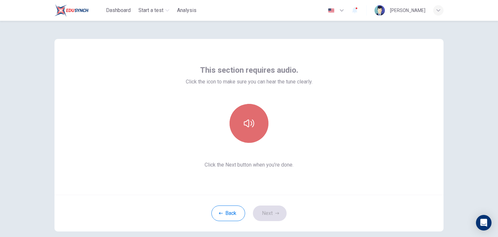
click at [256, 113] on button "button" at bounding box center [249, 123] width 39 height 39
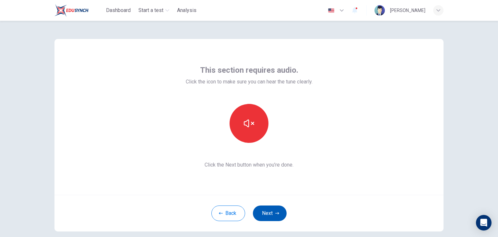
click at [272, 211] on button "Next" at bounding box center [270, 213] width 34 height 16
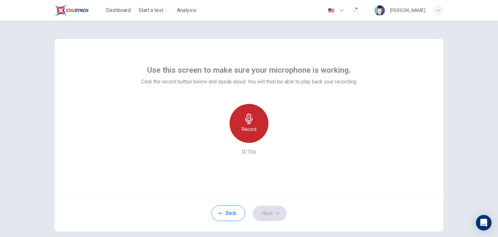
click at [248, 141] on div "Record" at bounding box center [249, 123] width 39 height 39
click at [249, 133] on div "Stop" at bounding box center [249, 123] width 39 height 39
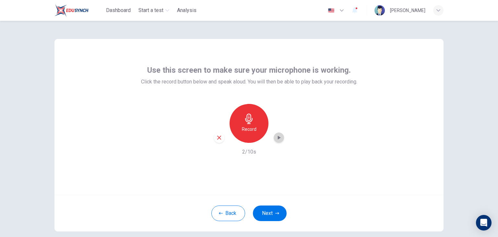
click at [278, 137] on icon "button" at bounding box center [279, 137] width 3 height 4
click at [277, 136] on icon "button" at bounding box center [279, 137] width 6 height 6
click at [218, 138] on icon "button" at bounding box center [219, 137] width 4 height 4
click at [271, 214] on button "Next" at bounding box center [270, 213] width 34 height 16
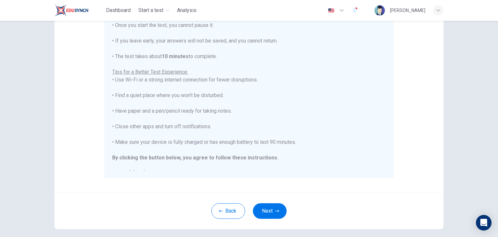
scroll to position [124, 0]
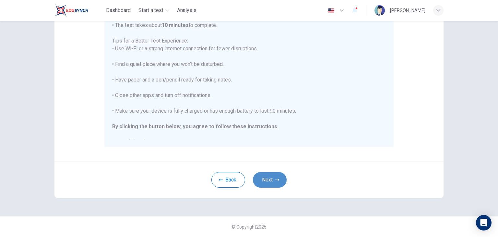
click at [267, 176] on button "Next" at bounding box center [270, 180] width 34 height 16
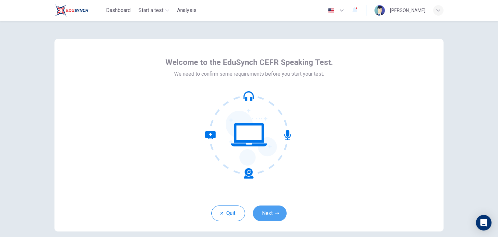
click at [270, 215] on button "Next" at bounding box center [270, 213] width 34 height 16
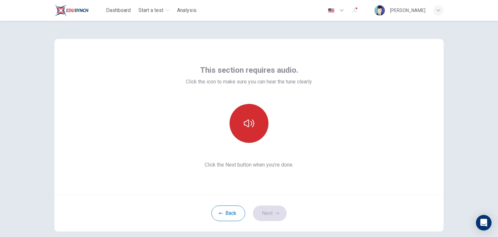
click at [246, 124] on icon "button" at bounding box center [249, 123] width 10 height 10
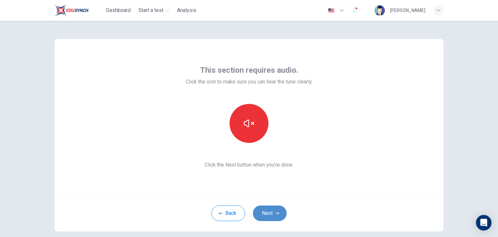
click at [270, 216] on button "Next" at bounding box center [270, 213] width 34 height 16
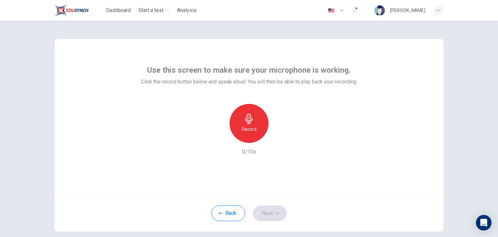
click at [246, 137] on div "Record" at bounding box center [249, 123] width 39 height 39
click at [249, 135] on div "Stop" at bounding box center [249, 123] width 39 height 39
click at [278, 138] on icon "button" at bounding box center [279, 137] width 3 height 4
click at [263, 213] on button "Next" at bounding box center [270, 213] width 34 height 16
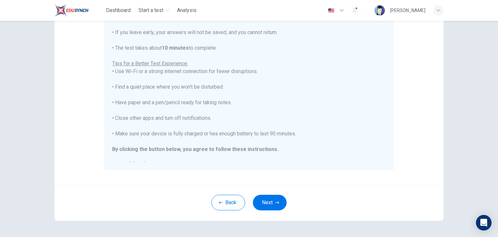
scroll to position [124, 0]
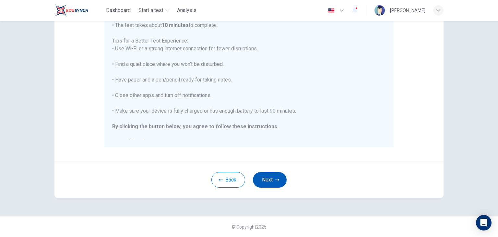
click at [273, 177] on button "Next" at bounding box center [270, 180] width 34 height 16
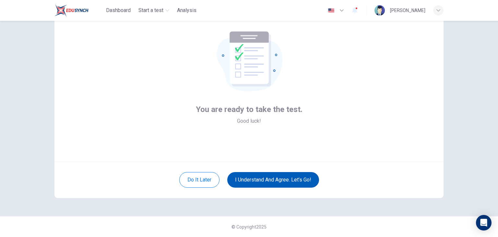
scroll to position [33, 0]
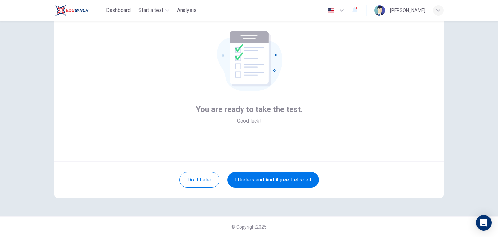
click at [275, 221] on div "© Copyright 2025" at bounding box center [249, 226] width 498 height 21
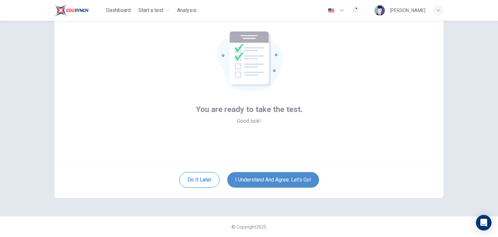
click at [279, 179] on button "I understand and agree. Let’s go!" at bounding box center [273, 180] width 92 height 16
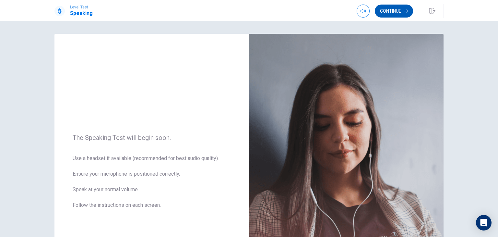
click at [399, 13] on button "Continue" at bounding box center [394, 11] width 38 height 13
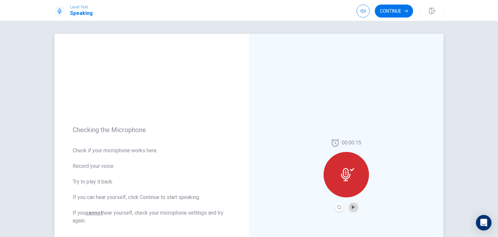
click at [354, 207] on button "Play Audio" at bounding box center [353, 206] width 9 height 9
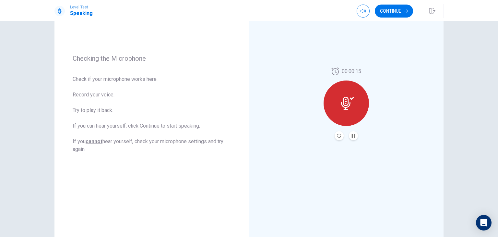
scroll to position [70, 0]
click at [384, 15] on button "Continue" at bounding box center [394, 11] width 38 height 13
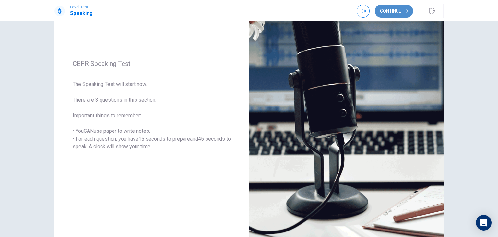
click at [392, 8] on button "Continue" at bounding box center [394, 11] width 38 height 13
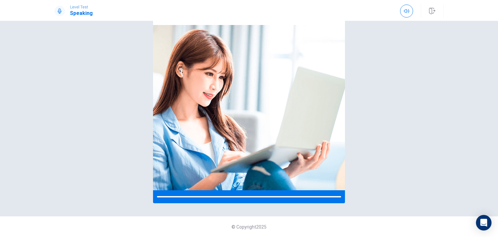
scroll to position [48, 0]
click at [271, 187] on img at bounding box center [249, 107] width 192 height 165
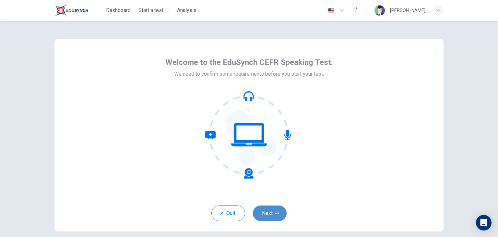
click at [264, 213] on button "Next" at bounding box center [270, 213] width 34 height 16
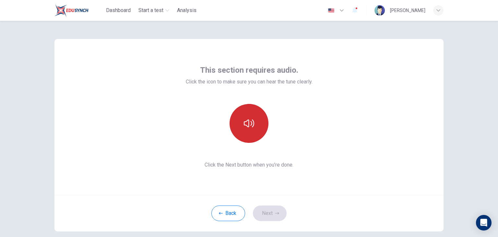
click at [257, 132] on button "button" at bounding box center [249, 123] width 39 height 39
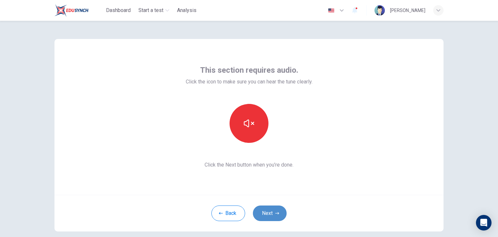
click at [269, 218] on button "Next" at bounding box center [270, 213] width 34 height 16
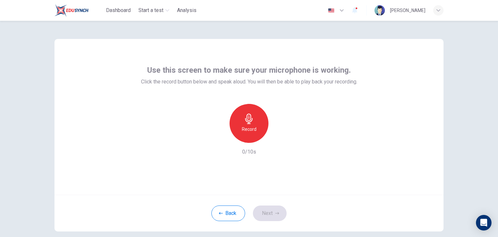
click at [245, 124] on icon "button" at bounding box center [249, 118] width 10 height 10
click at [248, 123] on icon "button" at bounding box center [249, 118] width 10 height 10
click at [277, 135] on icon "button" at bounding box center [279, 137] width 6 height 6
click at [270, 209] on button "Next" at bounding box center [270, 213] width 34 height 16
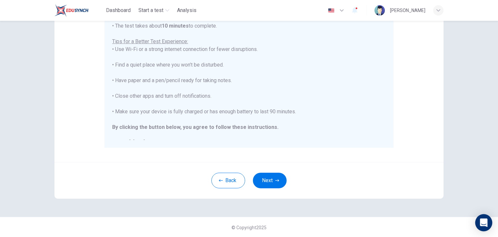
scroll to position [121, 0]
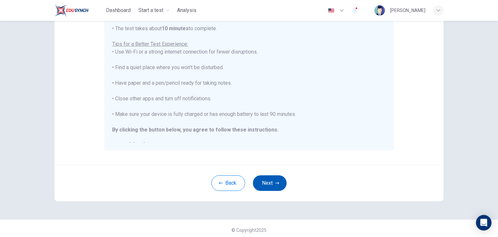
click at [268, 182] on button "Next" at bounding box center [270, 183] width 34 height 16
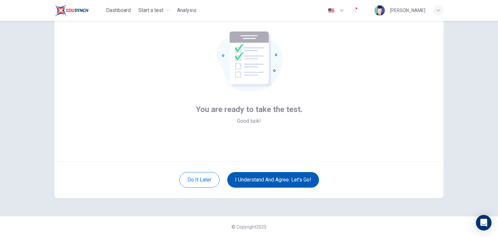
scroll to position [33, 0]
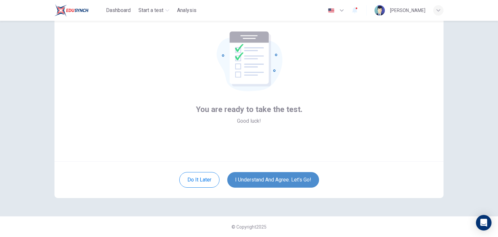
click at [276, 182] on button "I understand and agree. Let’s go!" at bounding box center [273, 180] width 92 height 16
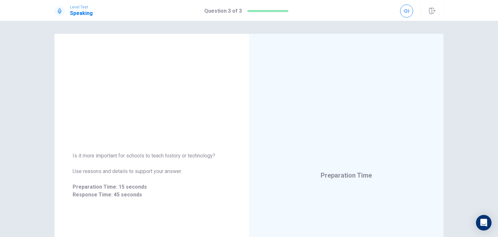
click at [331, 136] on div "Preparation Time" at bounding box center [346, 175] width 194 height 283
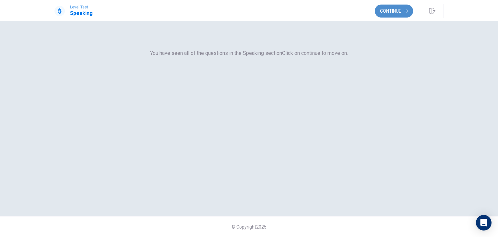
click at [381, 11] on button "Continue" at bounding box center [394, 11] width 38 height 13
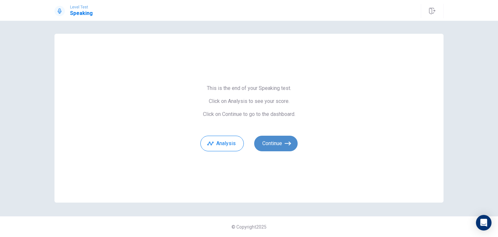
click at [279, 145] on button "Continue" at bounding box center [275, 143] width 43 height 16
